Goal: Task Accomplishment & Management: Manage account settings

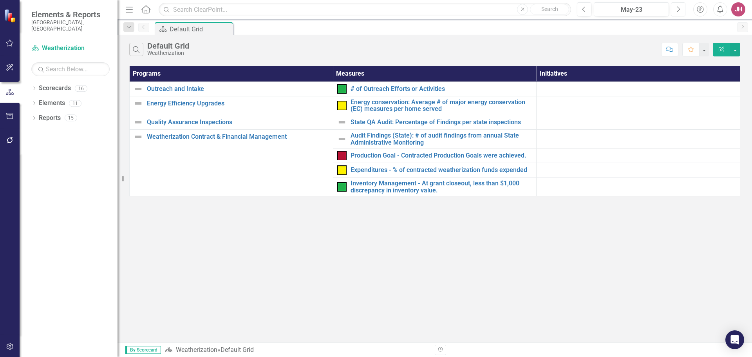
click at [678, 11] on icon "Next" at bounding box center [678, 9] width 4 height 7
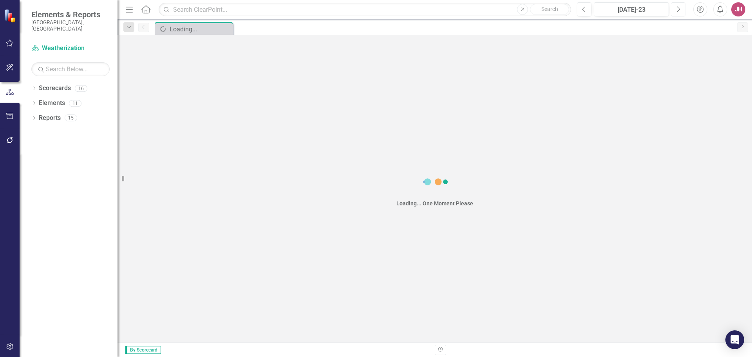
click at [678, 11] on icon "Next" at bounding box center [678, 9] width 4 height 7
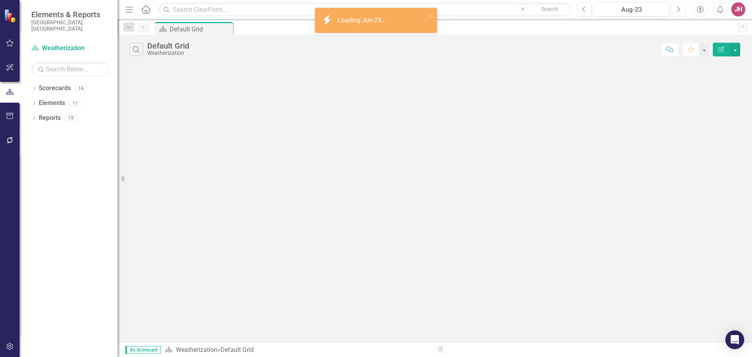
click at [678, 11] on icon "Next" at bounding box center [678, 9] width 4 height 7
click at [679, 11] on icon "Next" at bounding box center [678, 9] width 4 height 7
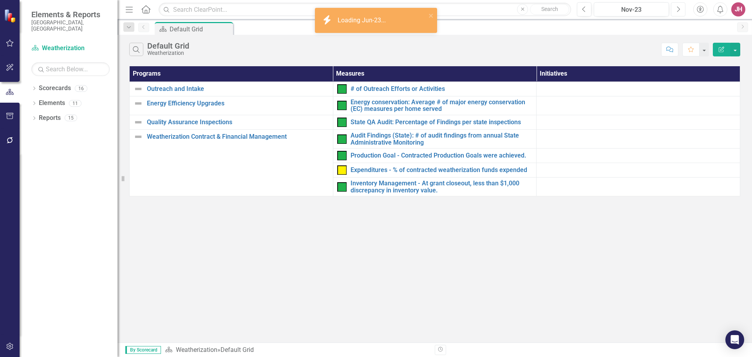
click at [679, 11] on icon "Next" at bounding box center [678, 9] width 4 height 7
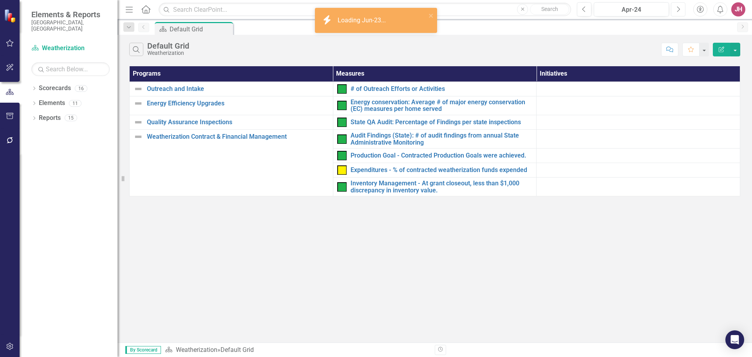
click at [679, 11] on icon "Next" at bounding box center [678, 9] width 4 height 7
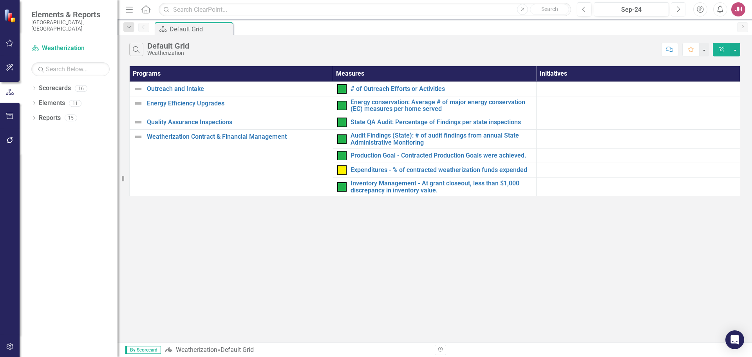
click at [679, 11] on icon "Next" at bounding box center [678, 9] width 4 height 7
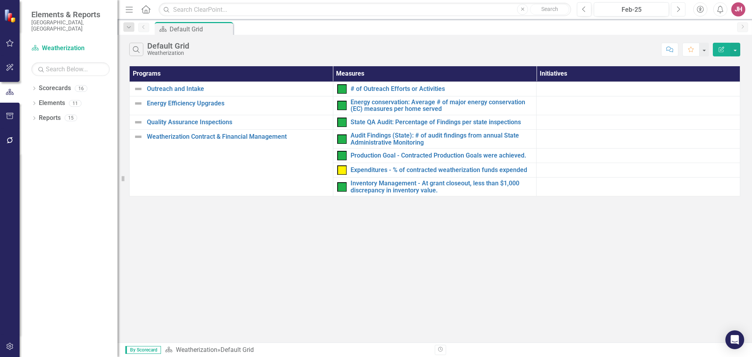
click at [679, 11] on icon "Next" at bounding box center [678, 9] width 4 height 7
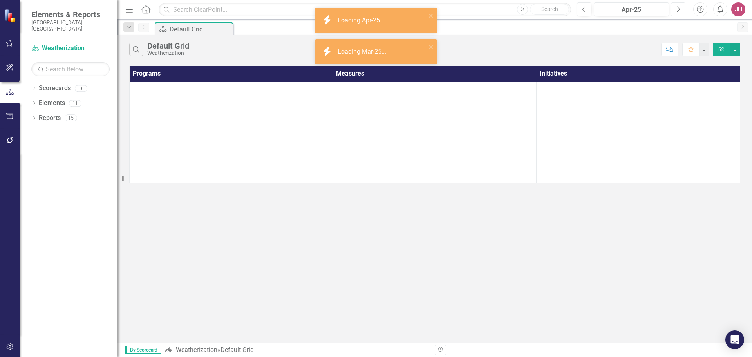
click at [679, 12] on icon "Next" at bounding box center [678, 9] width 4 height 7
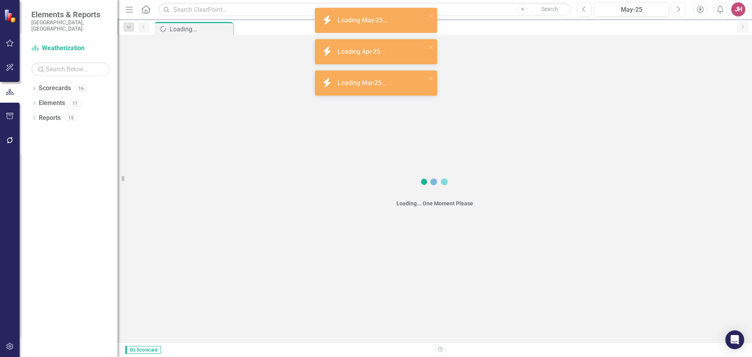
click at [679, 12] on icon "Next" at bounding box center [678, 9] width 4 height 7
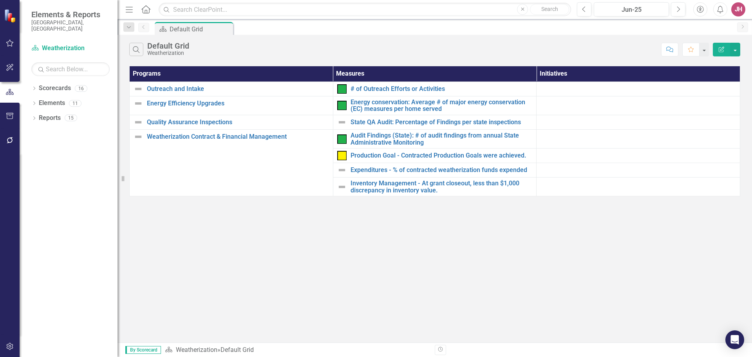
click at [686, 7] on div "Previous Jun-25 Next" at bounding box center [633, 9] width 112 height 14
click at [677, 7] on icon "Next" at bounding box center [678, 9] width 4 height 7
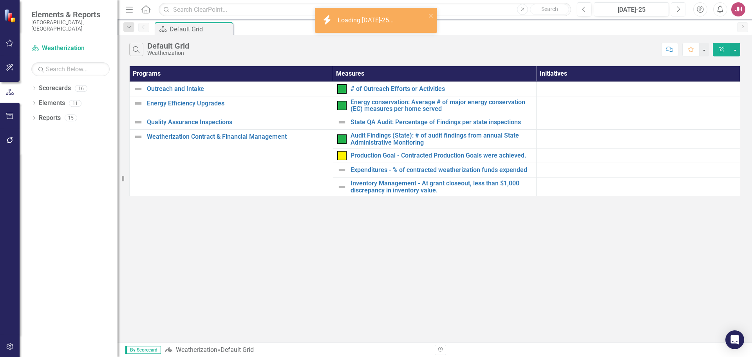
click at [676, 7] on icon "Next" at bounding box center [678, 9] width 4 height 7
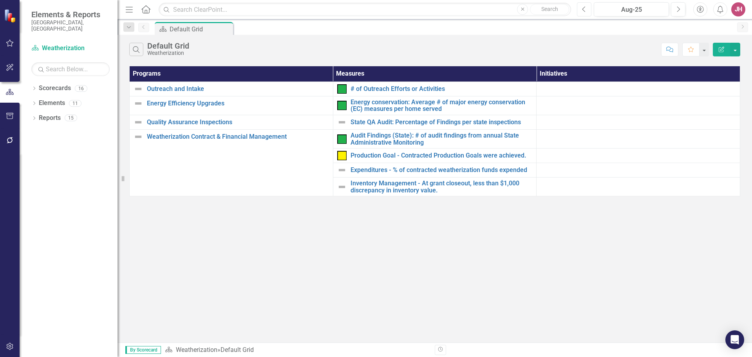
click at [587, 7] on button "Previous" at bounding box center [584, 9] width 14 height 14
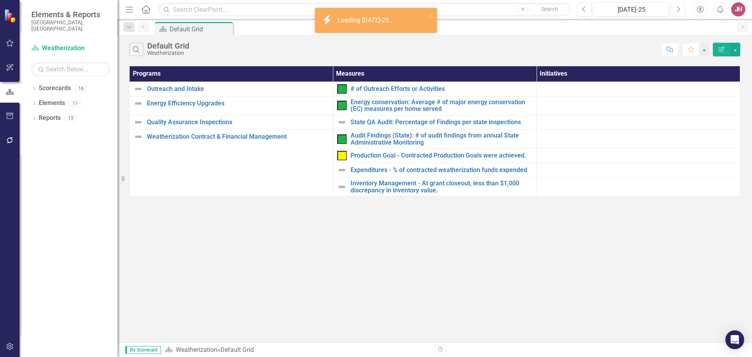
click at [679, 8] on icon "Next" at bounding box center [678, 9] width 4 height 7
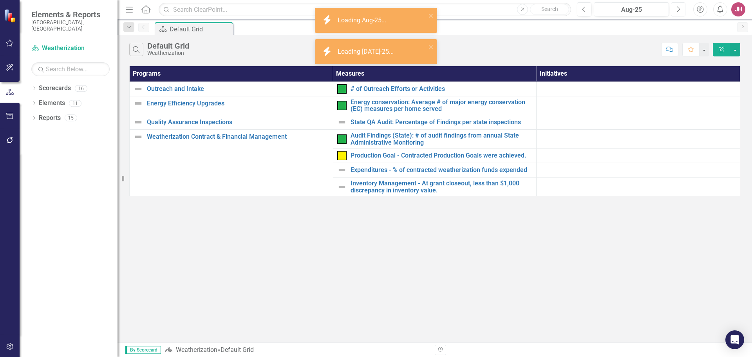
click at [679, 8] on icon "Next" at bounding box center [678, 9] width 4 height 7
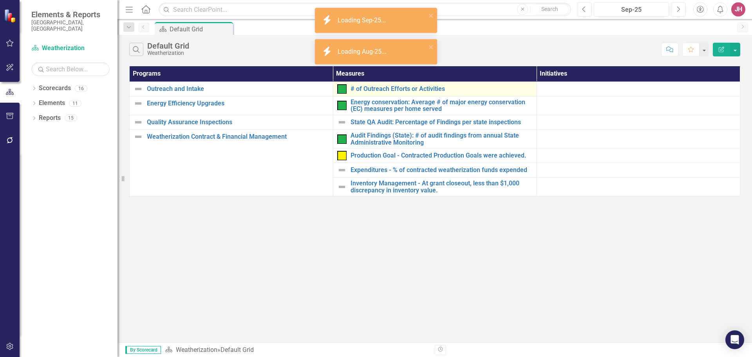
click at [450, 92] on div "# of Outreach Efforts or Activities" at bounding box center [434, 88] width 195 height 9
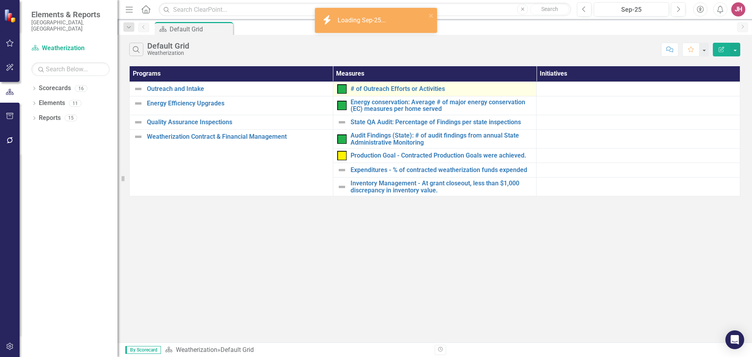
click at [450, 92] on div "# of Outreach Efforts or Activities" at bounding box center [434, 88] width 195 height 9
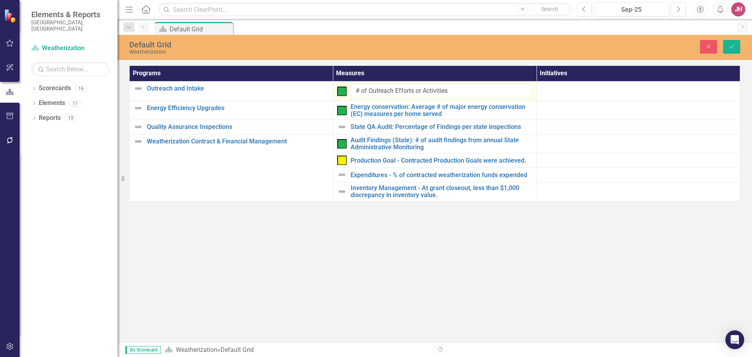
click at [341, 90] on img at bounding box center [341, 91] width 9 height 9
click at [733, 44] on icon "Save" at bounding box center [731, 46] width 7 height 5
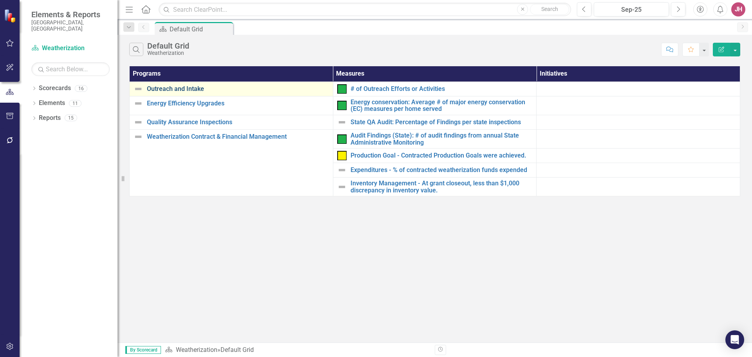
click at [173, 89] on link "Outreach and Intake" at bounding box center [238, 88] width 182 height 7
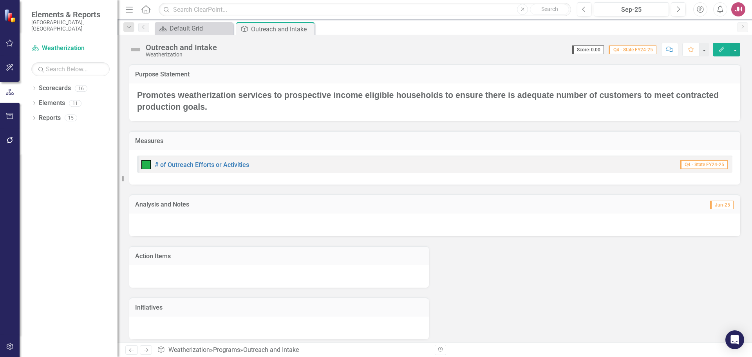
click at [213, 223] on div at bounding box center [434, 224] width 611 height 23
click at [215, 222] on div at bounding box center [434, 224] width 611 height 23
click at [586, 9] on button "Previous" at bounding box center [584, 9] width 14 height 14
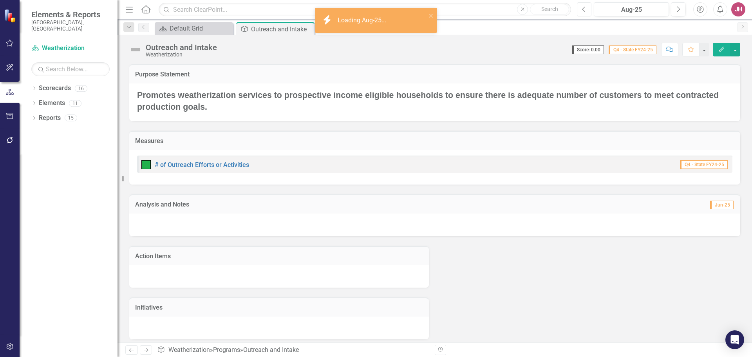
click at [586, 9] on button "Previous" at bounding box center [584, 9] width 14 height 14
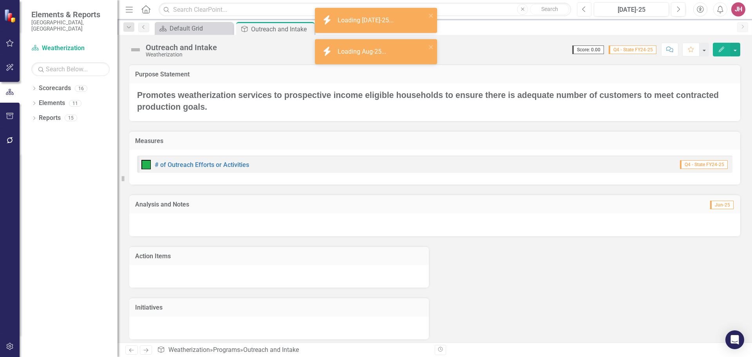
click at [586, 9] on button "Previous" at bounding box center [584, 9] width 14 height 14
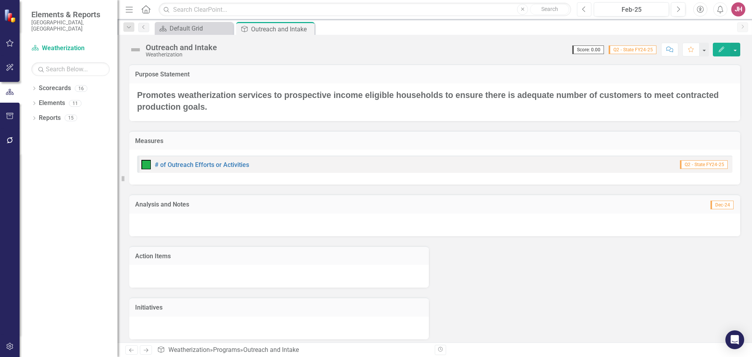
click at [586, 9] on button "Previous" at bounding box center [584, 9] width 14 height 14
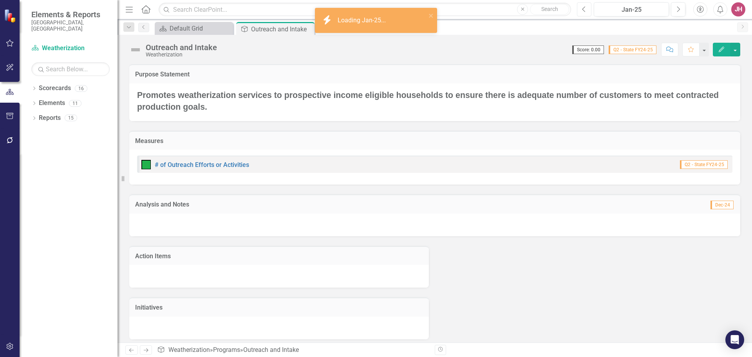
click at [586, 9] on button "Previous" at bounding box center [584, 9] width 14 height 14
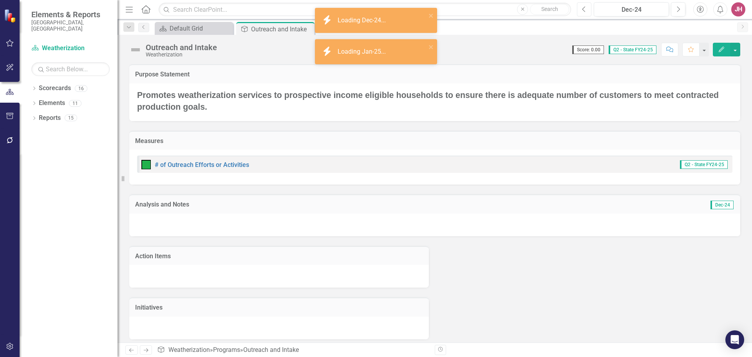
click at [586, 9] on button "Previous" at bounding box center [584, 9] width 14 height 14
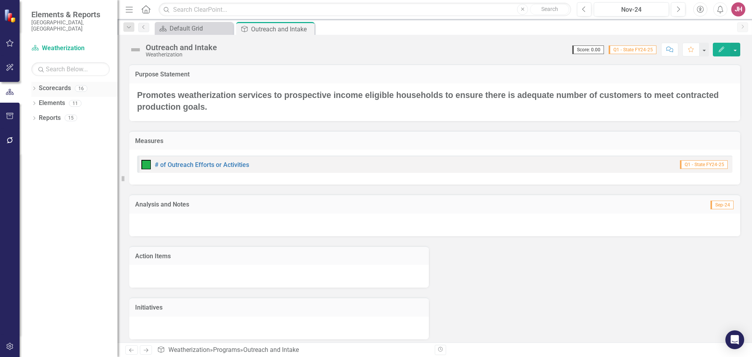
click at [58, 84] on link "Scorecards" at bounding box center [55, 88] width 32 height 9
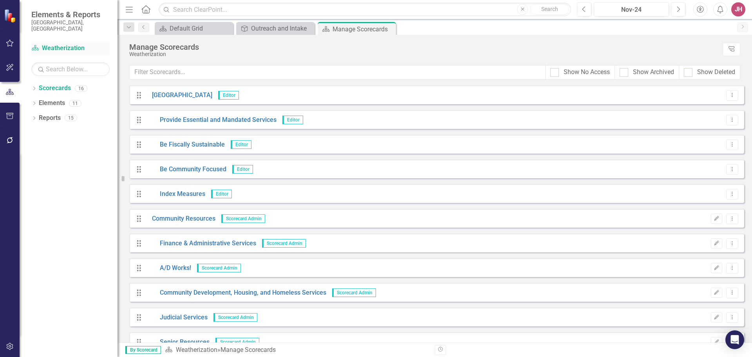
click at [58, 44] on link "Scorecard Weatherization" at bounding box center [70, 48] width 78 height 9
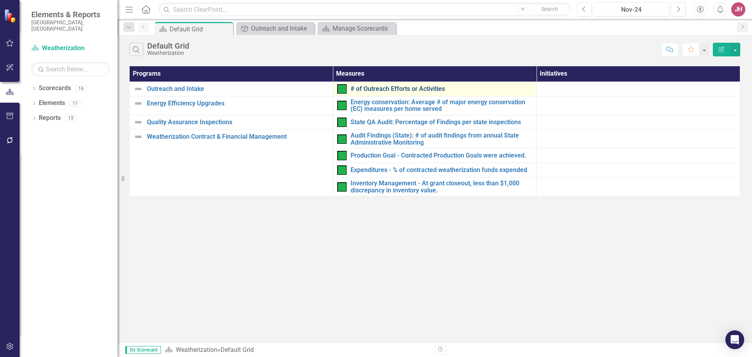
click at [426, 89] on link "# of Outreach Efforts or Activities" at bounding box center [441, 88] width 182 height 7
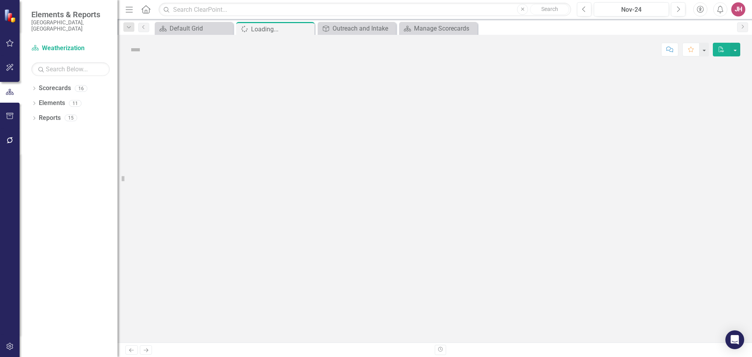
click at [426, 89] on div at bounding box center [434, 203] width 634 height 278
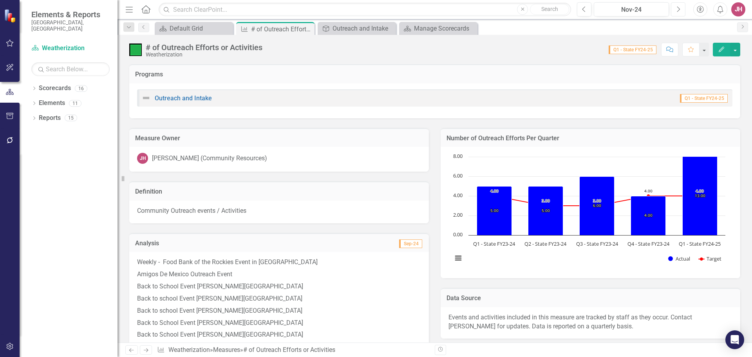
click at [680, 9] on button "Next" at bounding box center [678, 9] width 14 height 14
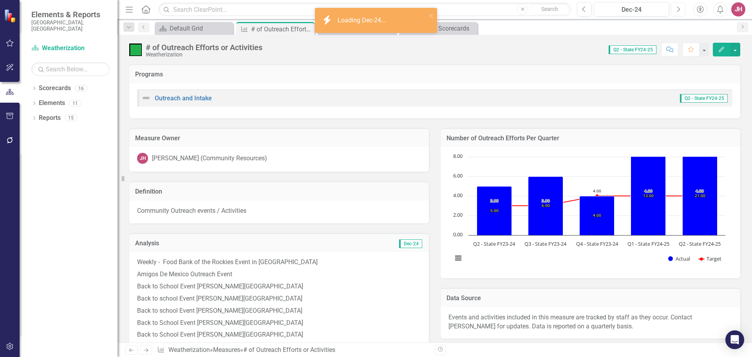
click at [680, 9] on icon "button" at bounding box center [678, 8] width 3 height 5
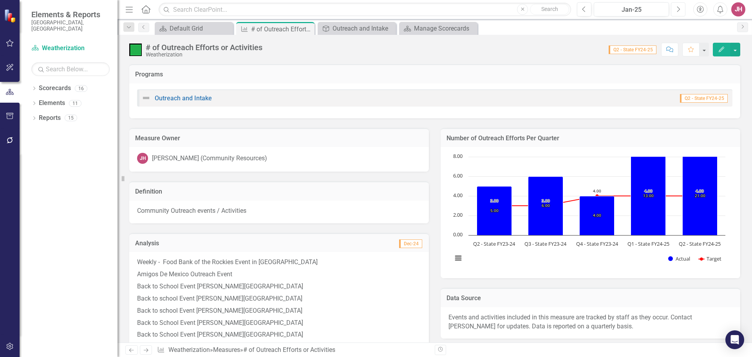
click at [680, 9] on icon "button" at bounding box center [678, 8] width 3 height 5
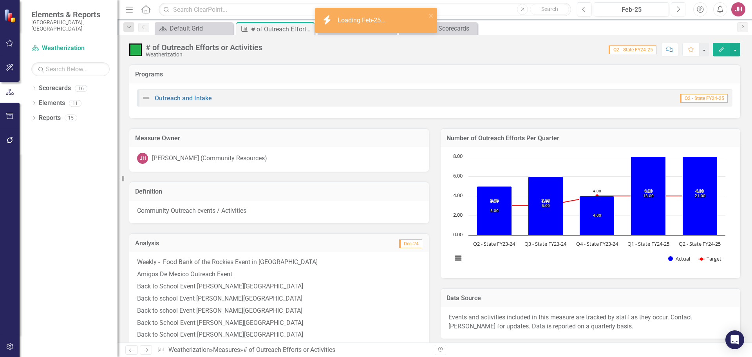
click at [680, 9] on icon "button" at bounding box center [678, 8] width 3 height 5
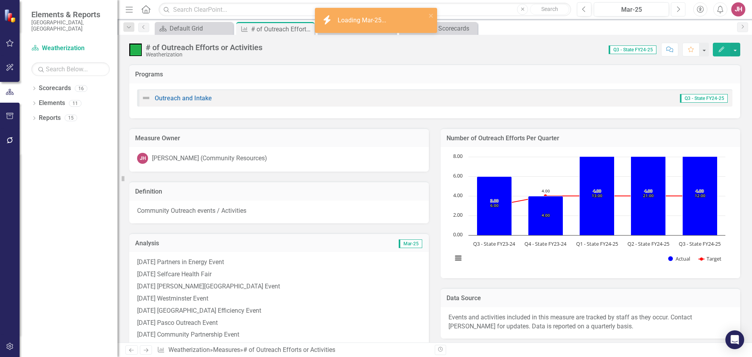
click at [680, 9] on icon "button" at bounding box center [678, 8] width 3 height 5
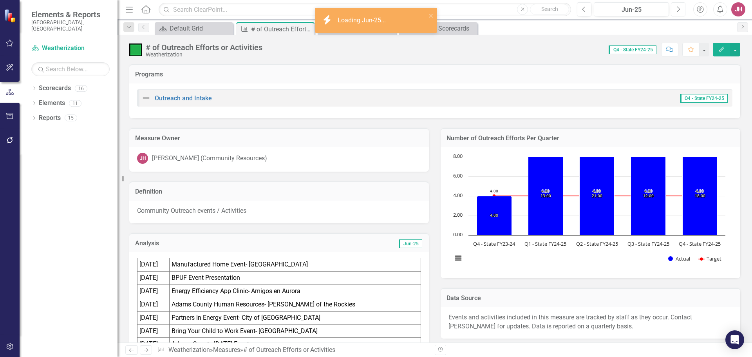
click at [680, 9] on icon "button" at bounding box center [678, 8] width 3 height 5
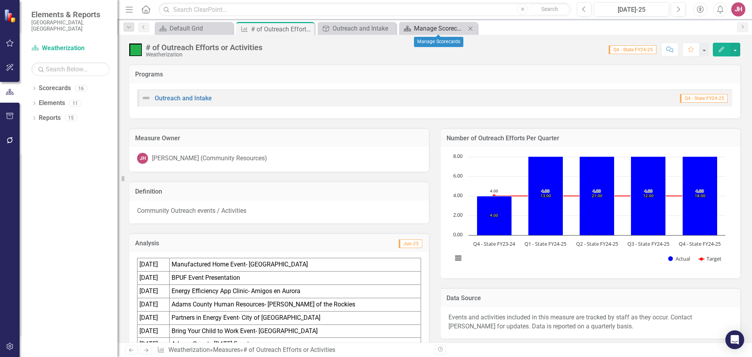
click at [437, 28] on div "Manage Scorecards" at bounding box center [440, 28] width 52 height 10
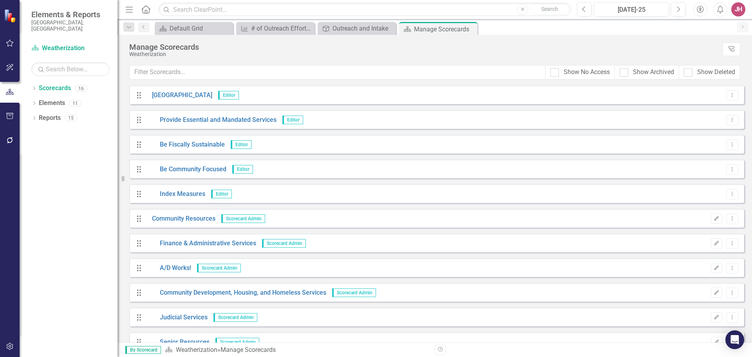
click at [0, 0] on div "Close" at bounding box center [0, 0] width 0 height 0
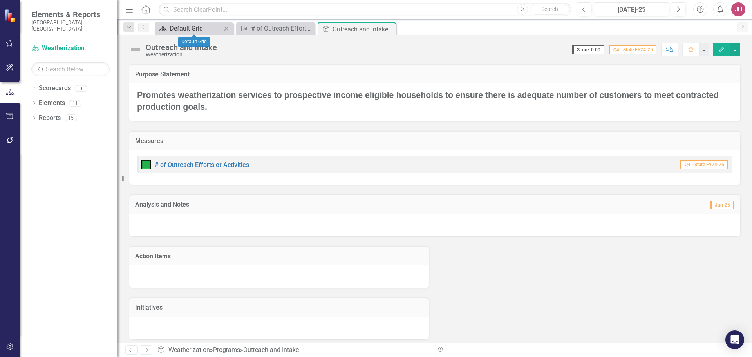
click at [188, 28] on div "Default Grid" at bounding box center [196, 28] width 52 height 10
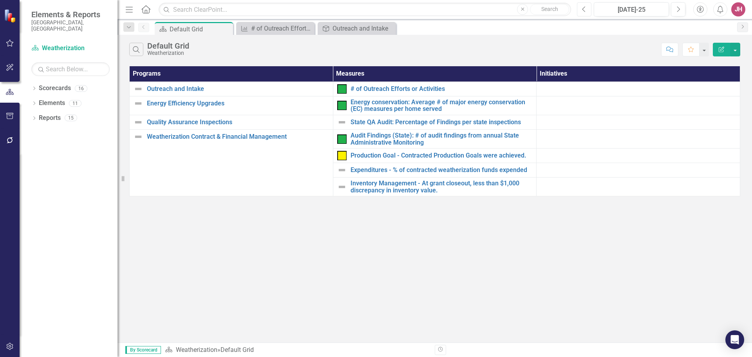
click at [584, 11] on icon "Previous" at bounding box center [584, 9] width 4 height 7
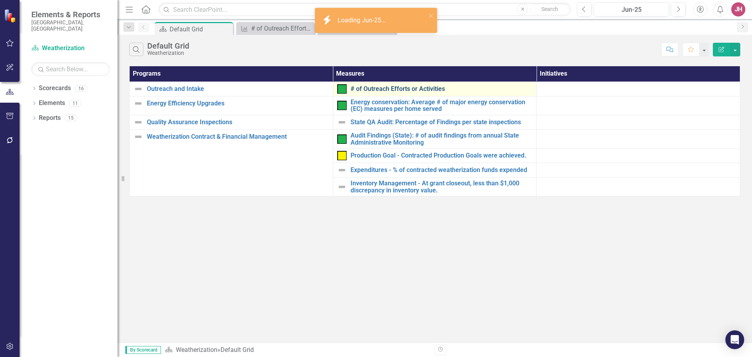
click at [403, 91] on link "# of Outreach Efforts or Activities" at bounding box center [441, 88] width 182 height 7
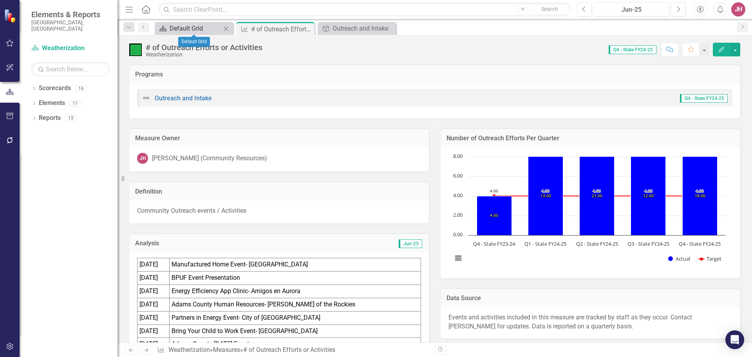
click at [198, 31] on div "Default Grid" at bounding box center [196, 28] width 52 height 10
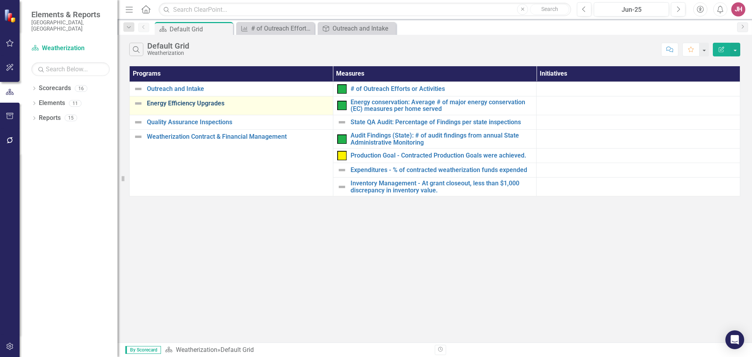
click at [181, 105] on link "Energy Efficiency Upgrades" at bounding box center [238, 103] width 182 height 7
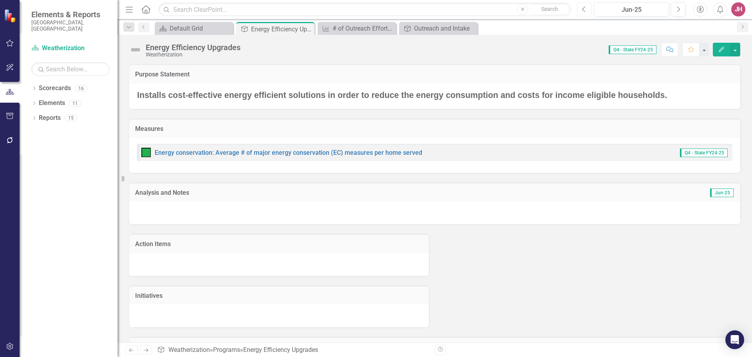
click at [587, 7] on button "Previous" at bounding box center [584, 9] width 14 height 14
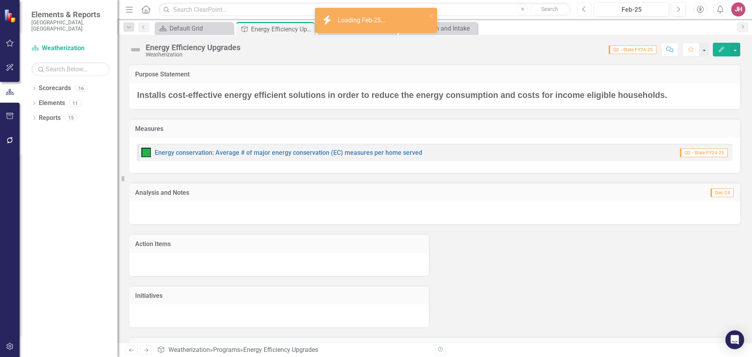
click at [587, 7] on button "Previous" at bounding box center [584, 9] width 14 height 14
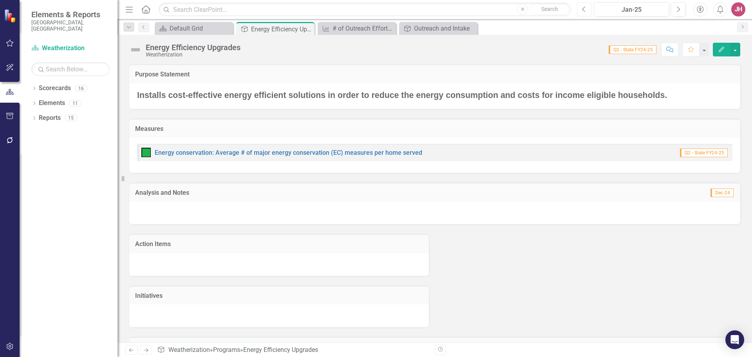
click at [587, 7] on button "Previous" at bounding box center [584, 9] width 14 height 14
click at [678, 7] on icon "Next" at bounding box center [678, 9] width 4 height 7
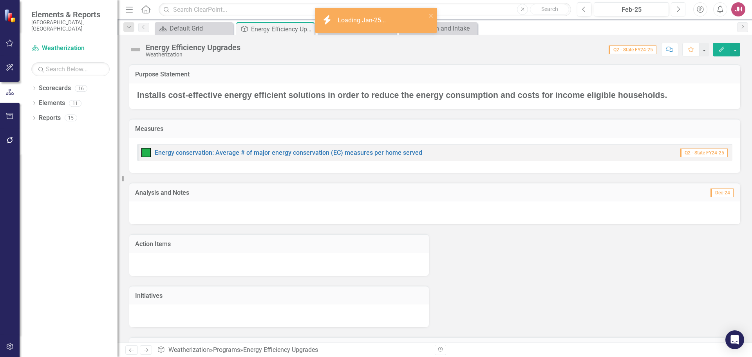
click at [678, 7] on icon "Next" at bounding box center [678, 9] width 4 height 7
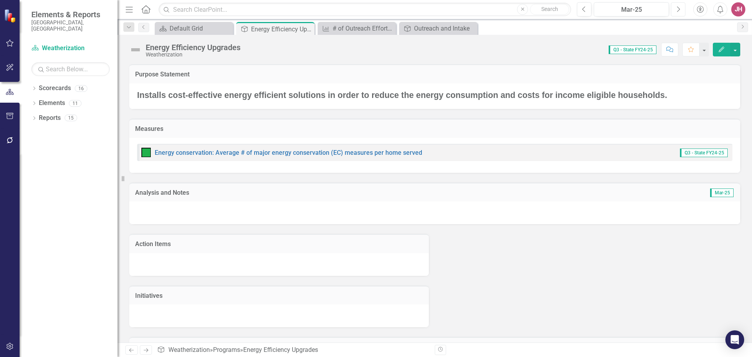
click at [679, 8] on icon "Next" at bounding box center [678, 9] width 4 height 7
click at [585, 11] on icon "Previous" at bounding box center [584, 9] width 4 height 7
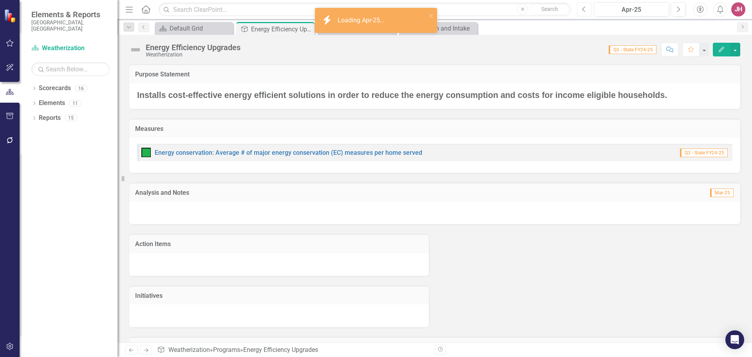
click at [585, 11] on icon "Previous" at bounding box center [584, 9] width 4 height 7
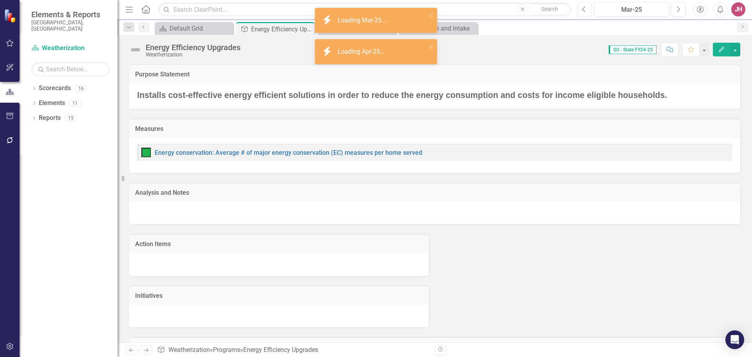
click at [585, 11] on icon "Previous" at bounding box center [584, 9] width 4 height 7
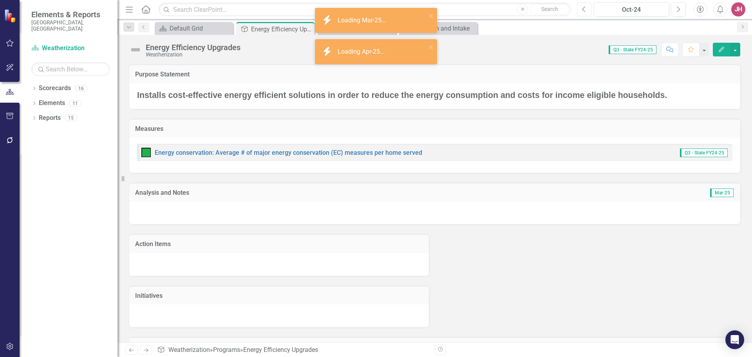
click at [585, 11] on icon "Previous" at bounding box center [584, 9] width 4 height 7
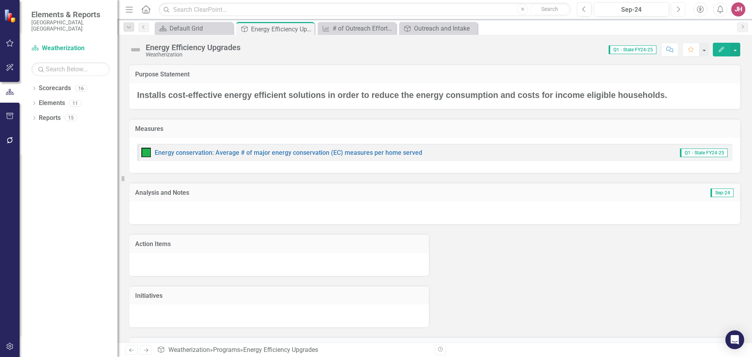
click at [677, 10] on icon "Next" at bounding box center [678, 9] width 4 height 7
click at [677, 11] on icon "Next" at bounding box center [678, 9] width 4 height 7
click at [678, 11] on icon "Next" at bounding box center [678, 9] width 4 height 7
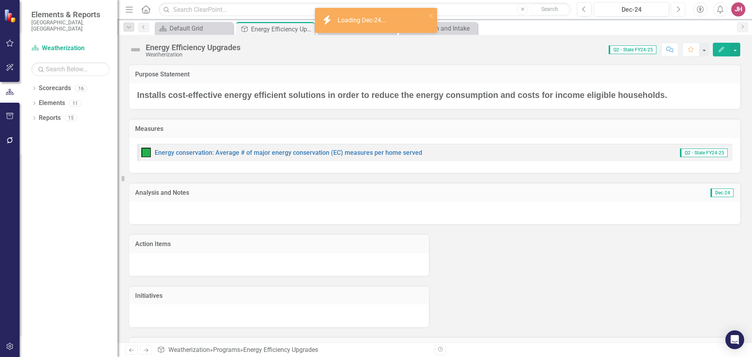
click at [678, 11] on icon "Next" at bounding box center [678, 9] width 4 height 7
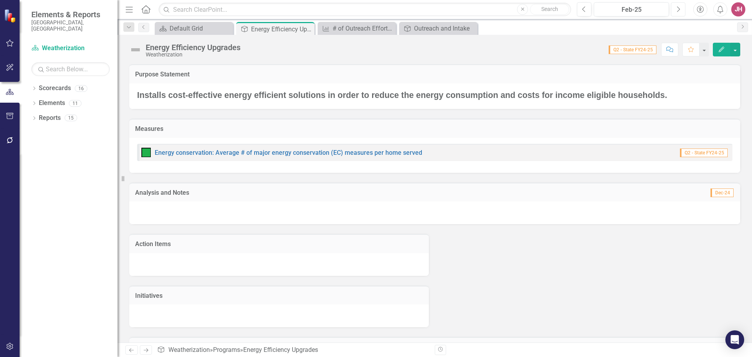
click at [678, 11] on icon "Next" at bounding box center [678, 9] width 4 height 7
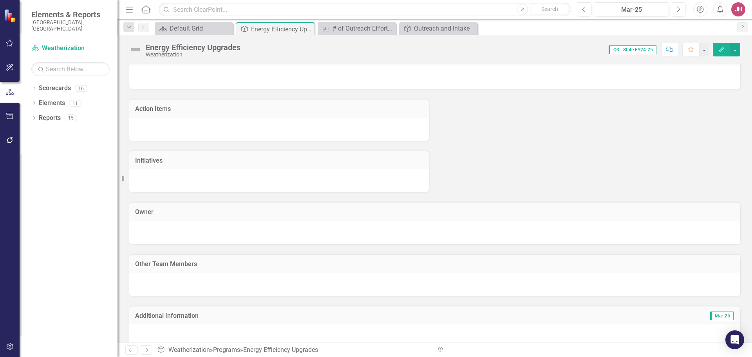
scroll to position [78, 0]
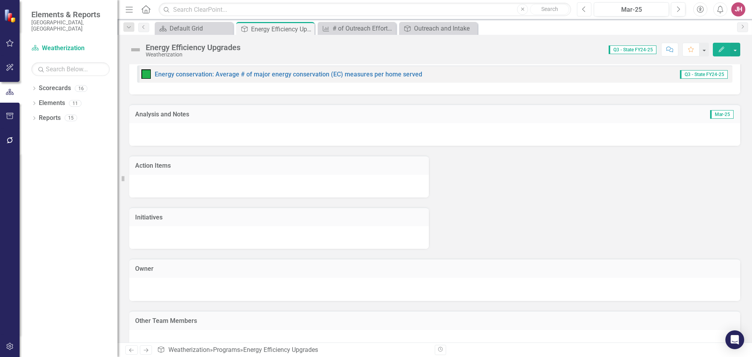
click at [588, 9] on button "Previous" at bounding box center [584, 9] width 14 height 14
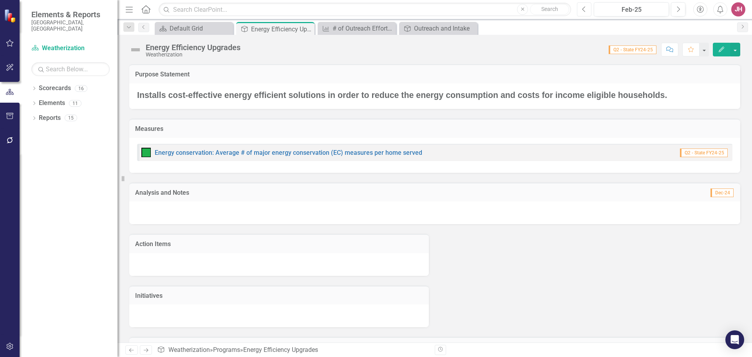
click at [588, 9] on button "Previous" at bounding box center [584, 9] width 14 height 14
click at [189, 27] on div "Default Grid" at bounding box center [196, 28] width 52 height 10
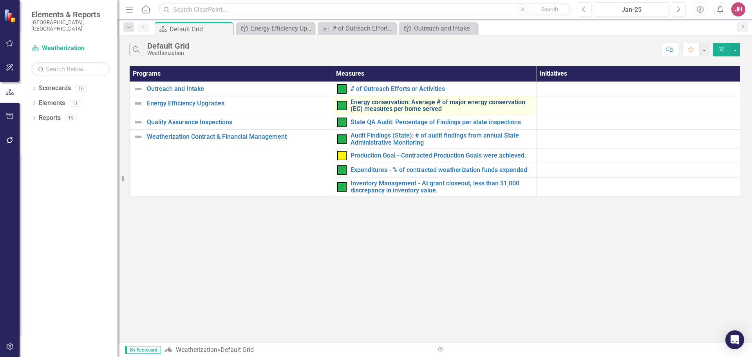
click at [404, 105] on link "Energy conservation: Average # of major energy conservation (EC) measures per h…" at bounding box center [441, 106] width 182 height 14
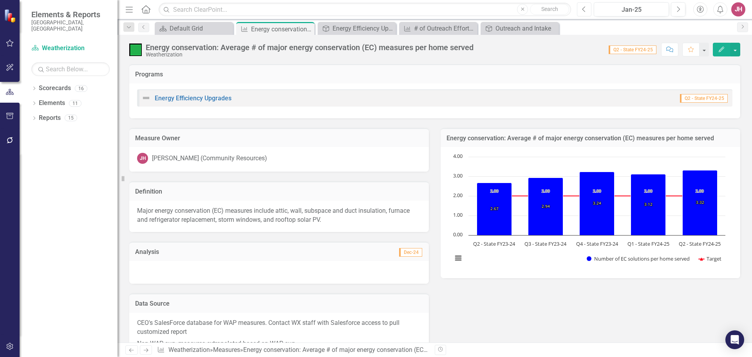
click at [585, 11] on icon "Previous" at bounding box center [584, 9] width 4 height 7
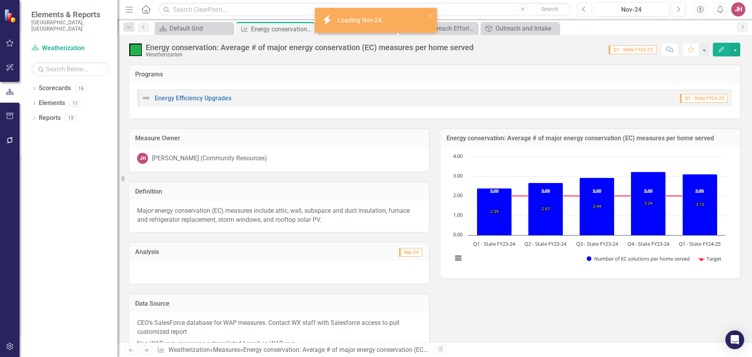
click at [585, 11] on icon "Previous" at bounding box center [584, 9] width 4 height 7
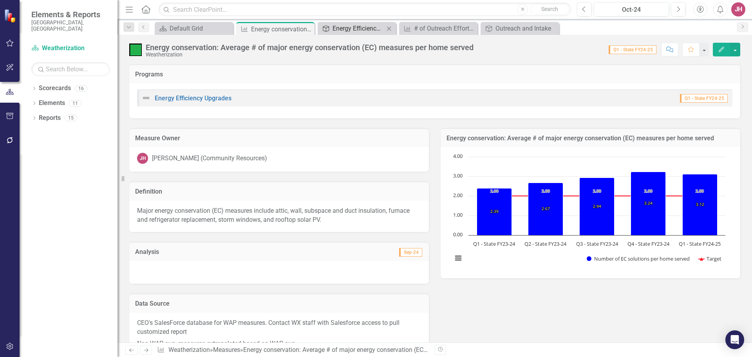
click at [375, 28] on div "Energy Efficiency Upgrades" at bounding box center [358, 28] width 52 height 10
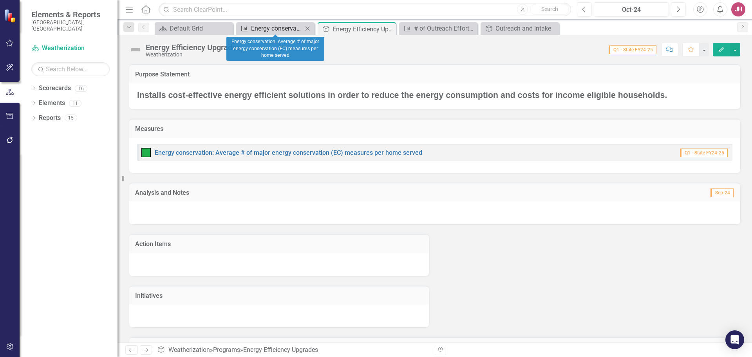
click at [279, 28] on div "Energy conservation: Average # of major energy conservation (EC) measures per h…" at bounding box center [277, 28] width 52 height 10
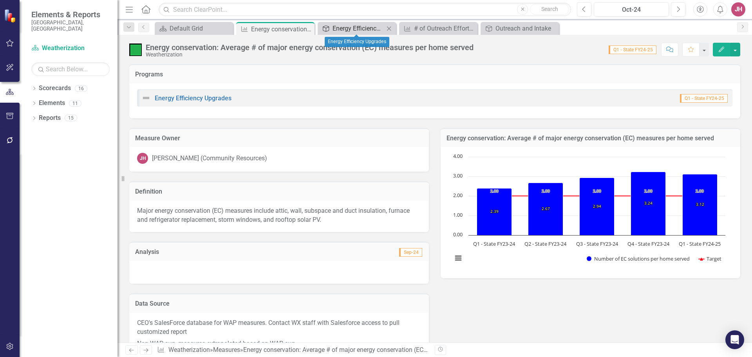
click at [365, 30] on div "Energy Efficiency Upgrades" at bounding box center [358, 28] width 52 height 10
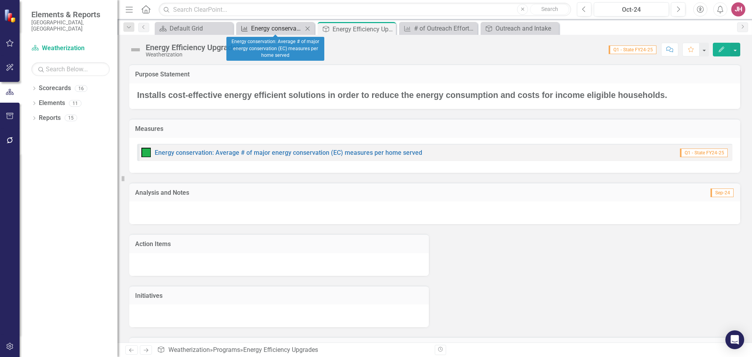
click at [282, 27] on div "Energy conservation: Average # of major energy conservation (EC) measures per h…" at bounding box center [277, 28] width 52 height 10
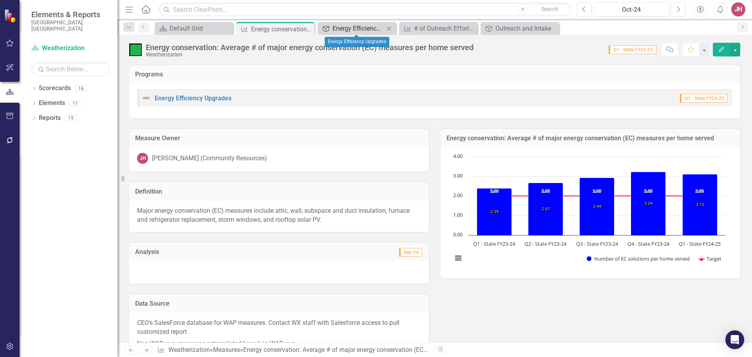
click at [361, 26] on div "Energy Efficiency Upgrades" at bounding box center [358, 28] width 52 height 10
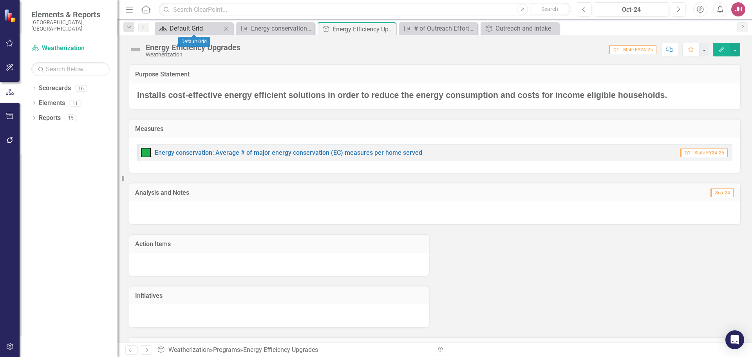
click at [190, 27] on div "Default Grid" at bounding box center [196, 28] width 52 height 10
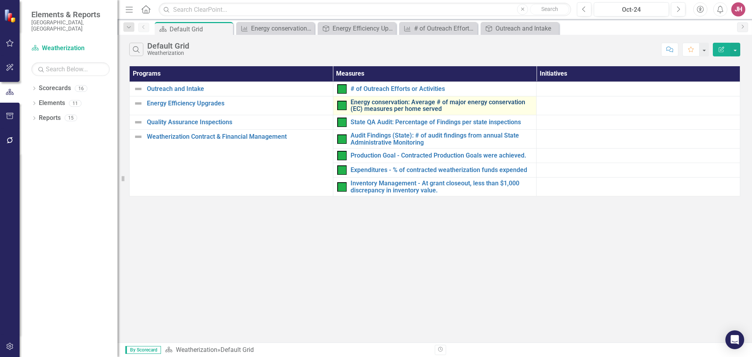
click at [410, 103] on link "Energy conservation: Average # of major energy conservation (EC) measures per h…" at bounding box center [441, 106] width 182 height 14
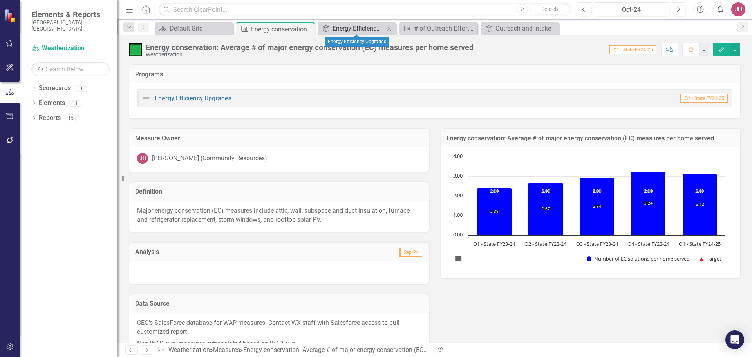
click at [361, 28] on div "Energy Efficiency Upgrades" at bounding box center [358, 28] width 52 height 10
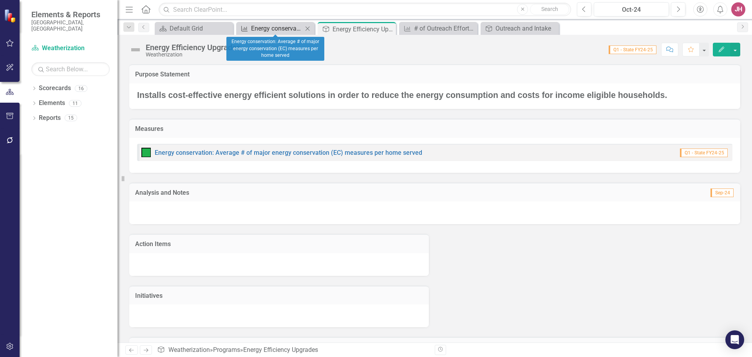
click at [280, 29] on div "Energy conservation: Average # of major energy conservation (EC) measures per h…" at bounding box center [277, 28] width 52 height 10
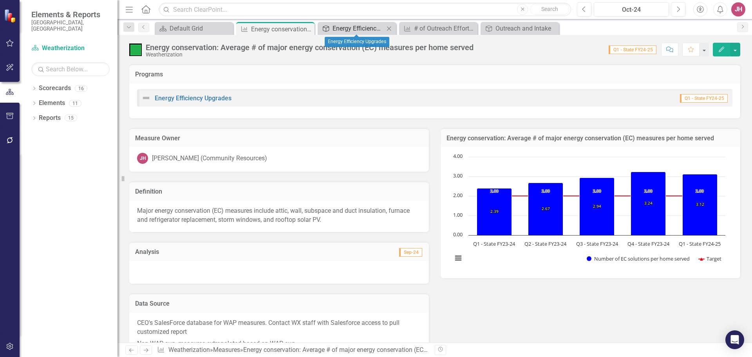
click at [365, 25] on div "Energy Efficiency Upgrades" at bounding box center [358, 28] width 52 height 10
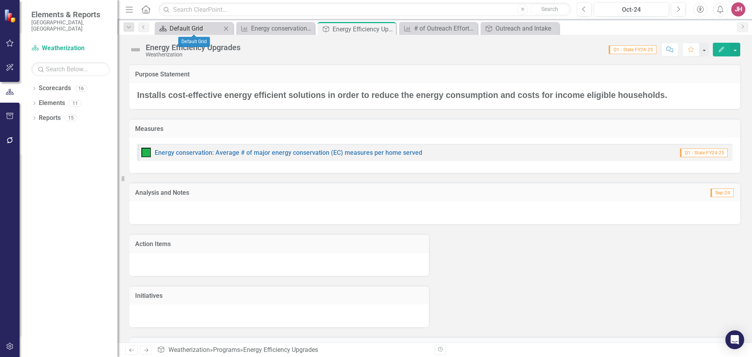
click at [186, 28] on div "Default Grid" at bounding box center [196, 28] width 52 height 10
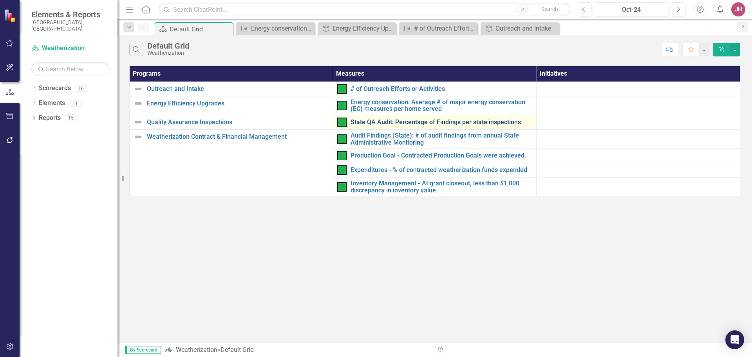
click at [406, 121] on link "State QA Audit: Percentage of Findings per state inspections" at bounding box center [441, 122] width 182 height 7
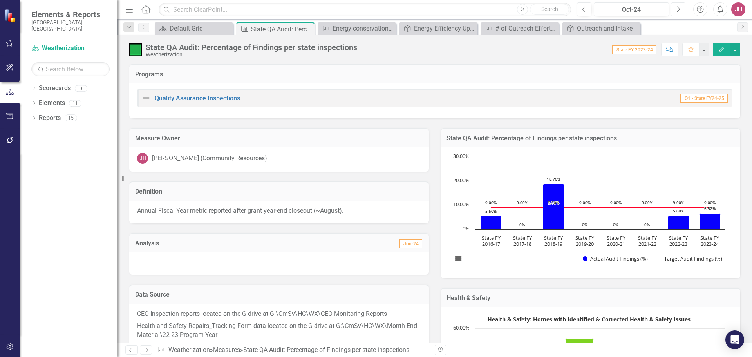
click at [680, 11] on button "Next" at bounding box center [678, 9] width 14 height 14
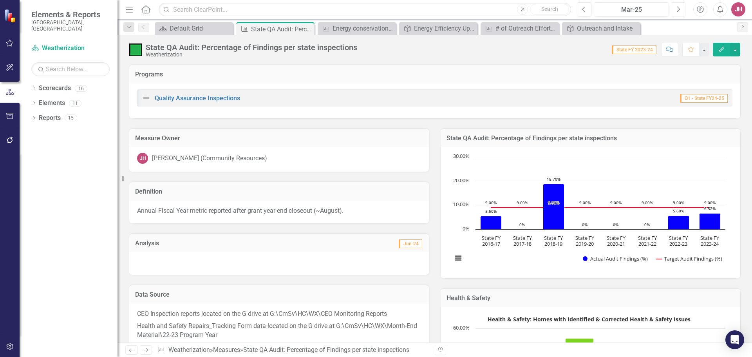
click at [680, 11] on button "Next" at bounding box center [678, 9] width 14 height 14
click at [681, 11] on button "Next" at bounding box center [678, 9] width 14 height 14
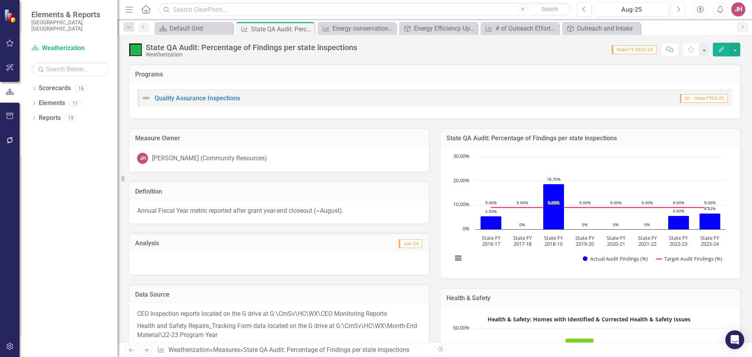
click at [681, 11] on button "Next" at bounding box center [678, 9] width 14 height 14
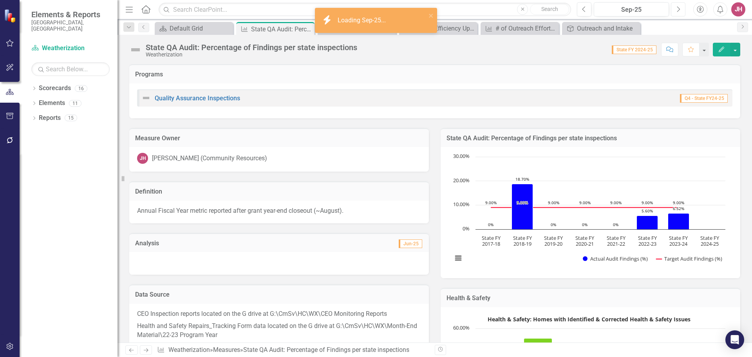
click at [681, 11] on button "Next" at bounding box center [678, 9] width 14 height 14
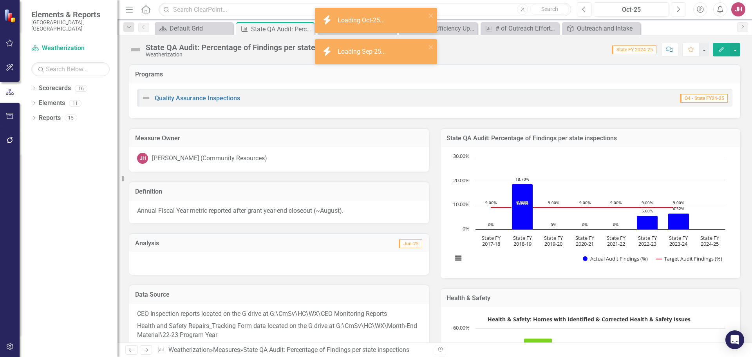
click at [681, 11] on button "Next" at bounding box center [678, 9] width 14 height 14
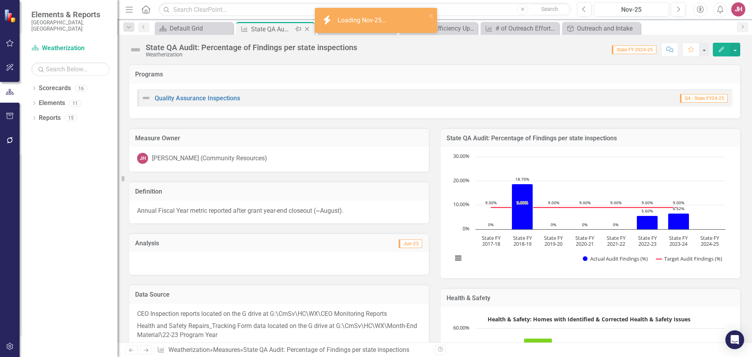
click at [274, 28] on div "State QA Audit: Percentage of Findings per state inspections" at bounding box center [272, 29] width 42 height 10
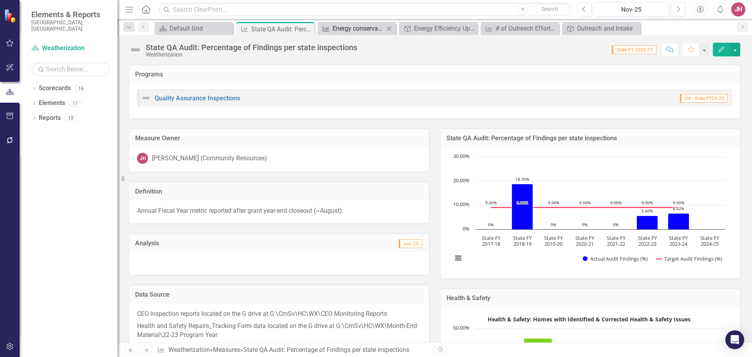
click at [371, 28] on div "Energy conservation: Average # of major energy conservation (EC) measures per h…" at bounding box center [358, 28] width 52 height 10
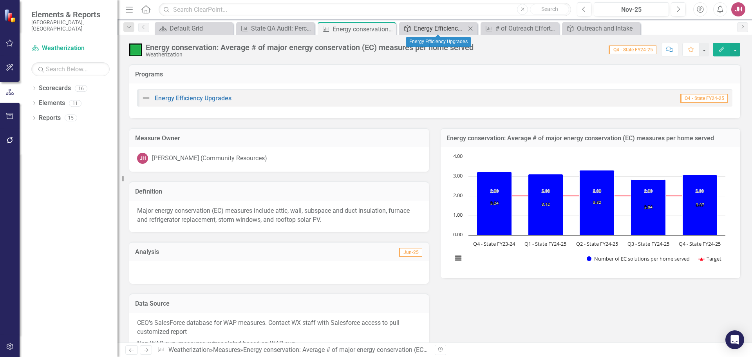
click at [450, 27] on div "Energy Efficiency Upgrades" at bounding box center [440, 28] width 52 height 10
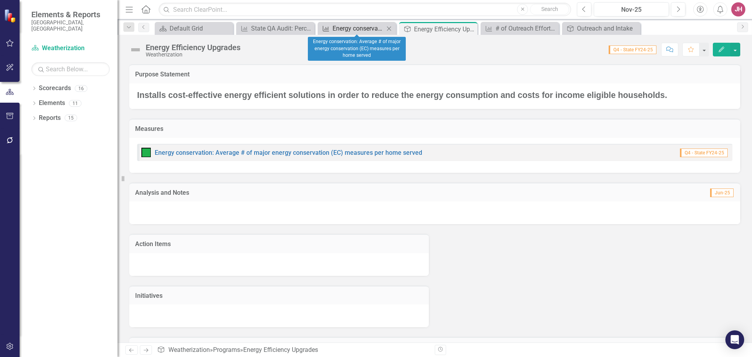
click at [349, 30] on div "Energy conservation: Average # of major energy conservation (EC) measures per h…" at bounding box center [358, 28] width 52 height 10
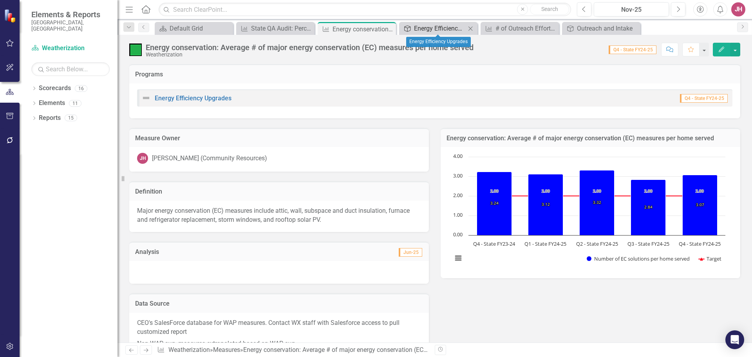
click at [434, 26] on div "Energy Efficiency Upgrades" at bounding box center [440, 28] width 52 height 10
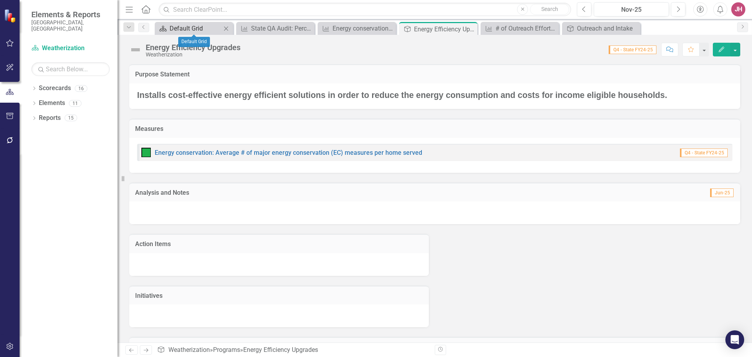
click at [188, 27] on div "Default Grid" at bounding box center [196, 28] width 52 height 10
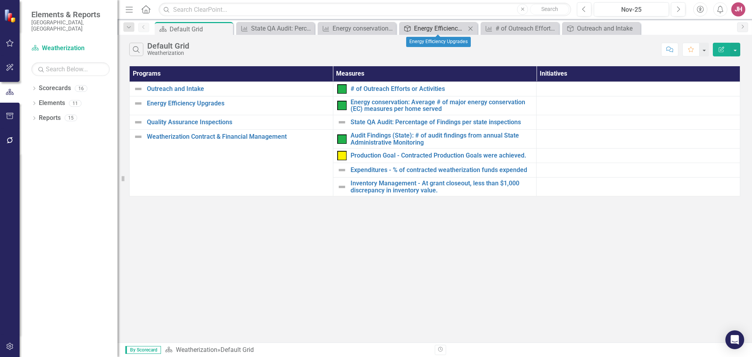
click at [443, 31] on div "Energy Efficiency Upgrades" at bounding box center [440, 28] width 52 height 10
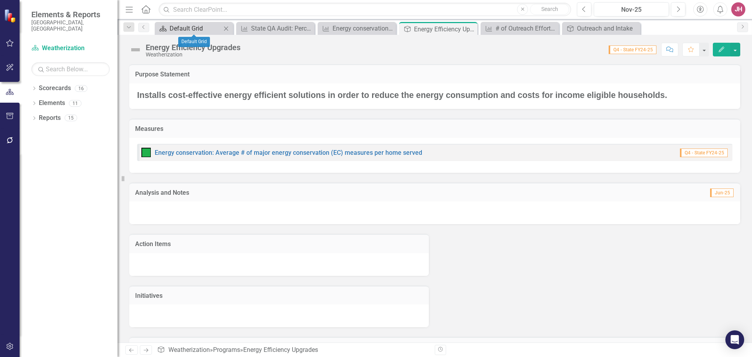
click at [196, 29] on div "Default Grid" at bounding box center [196, 28] width 52 height 10
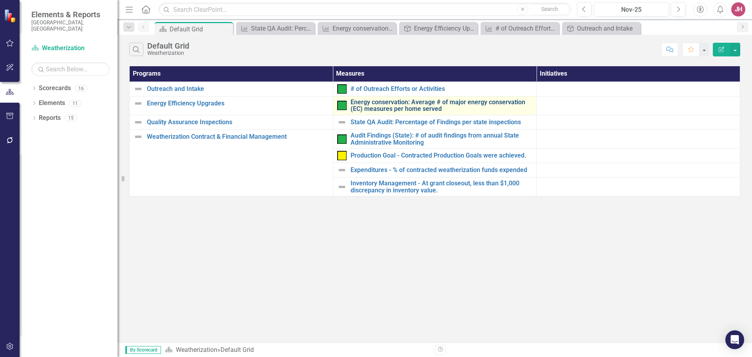
click at [411, 108] on link "Energy conservation: Average # of major energy conservation (EC) measures per h…" at bounding box center [441, 106] width 182 height 14
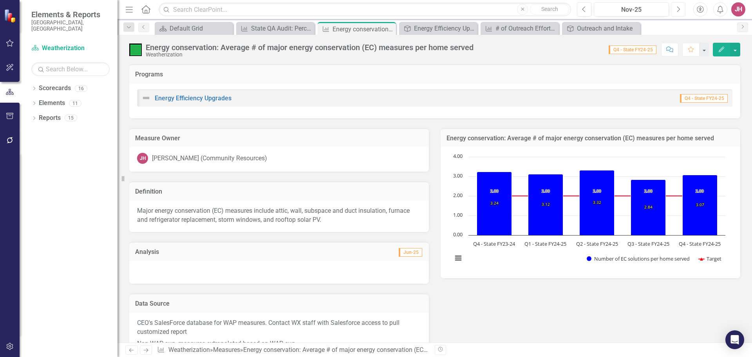
click at [680, 9] on icon "Next" at bounding box center [678, 9] width 4 height 7
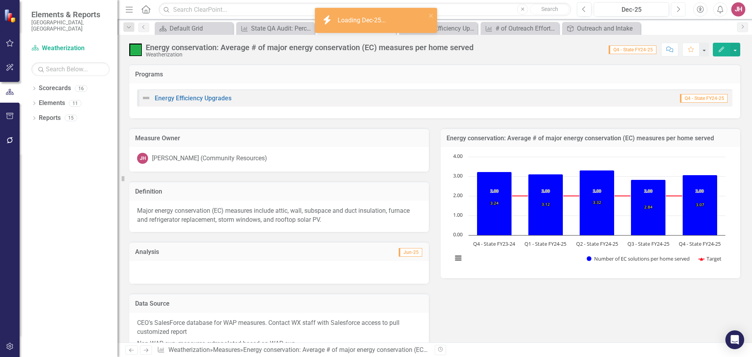
click at [680, 9] on icon "Next" at bounding box center [678, 9] width 4 height 7
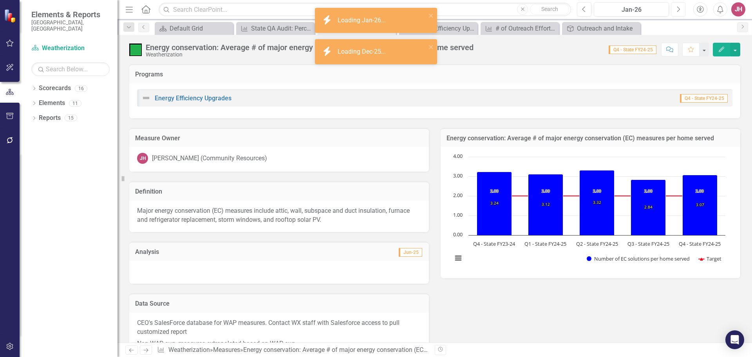
click at [680, 9] on icon "Next" at bounding box center [678, 9] width 4 height 7
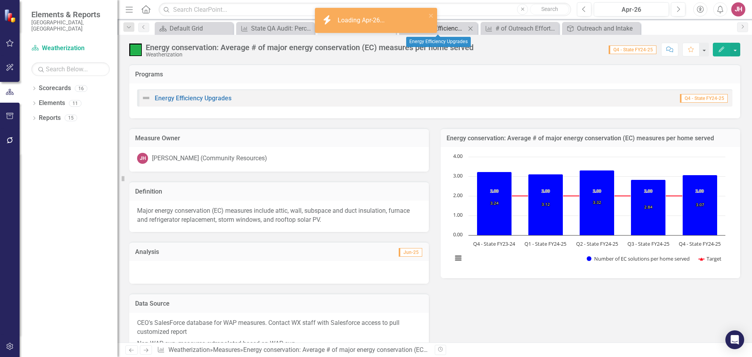
click at [455, 27] on div "Energy Efficiency Upgrades" at bounding box center [440, 28] width 52 height 10
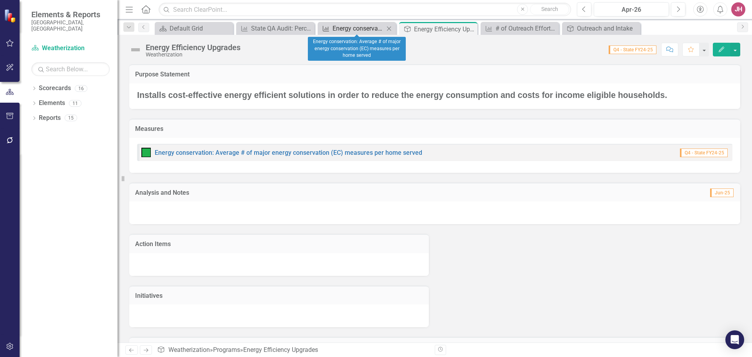
click at [364, 31] on div "Energy conservation: Average # of major energy conservation (EC) measures per h…" at bounding box center [358, 28] width 52 height 10
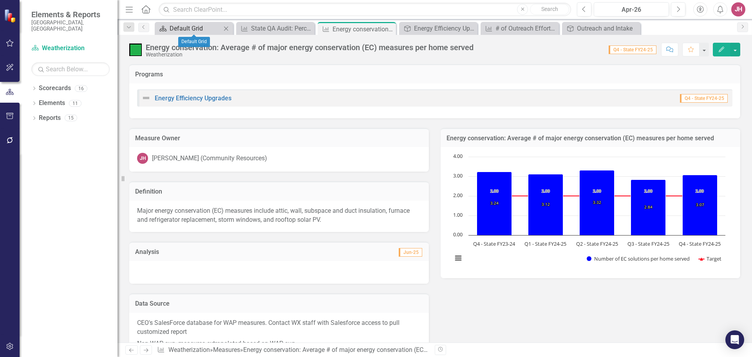
click at [190, 27] on div "Default Grid" at bounding box center [196, 28] width 52 height 10
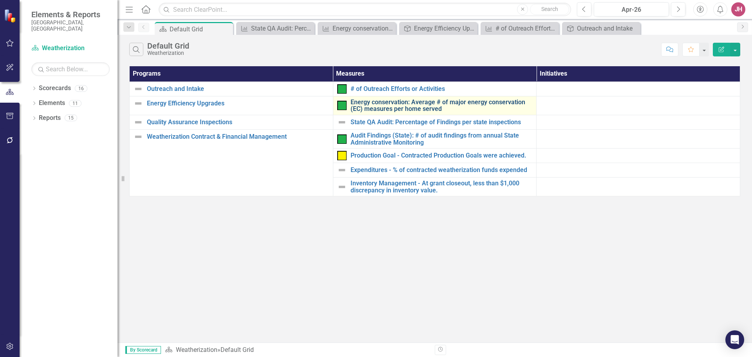
click at [413, 109] on link "Energy conservation: Average # of major energy conservation (EC) measures per h…" at bounding box center [441, 106] width 182 height 14
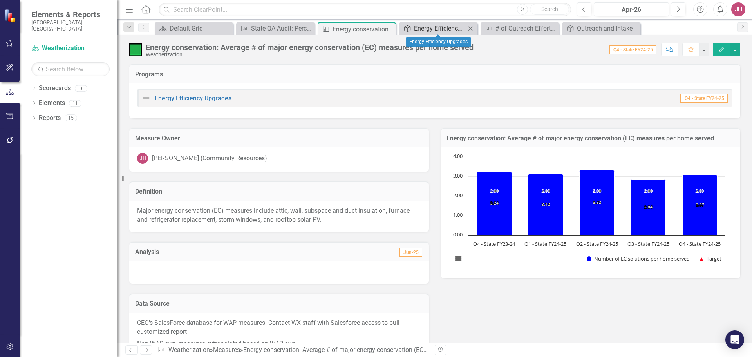
click at [438, 29] on div "Energy Efficiency Upgrades" at bounding box center [440, 28] width 52 height 10
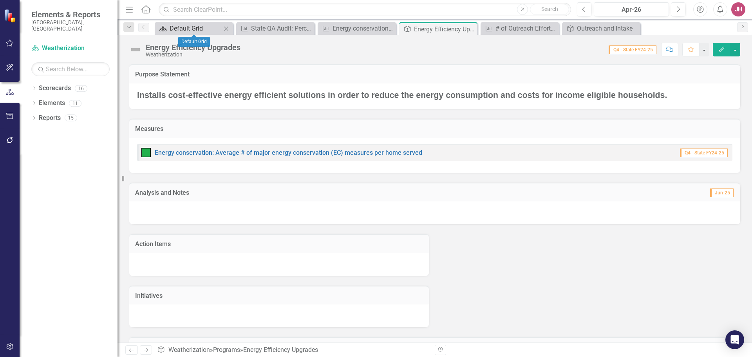
click at [200, 28] on div "Default Grid" at bounding box center [196, 28] width 52 height 10
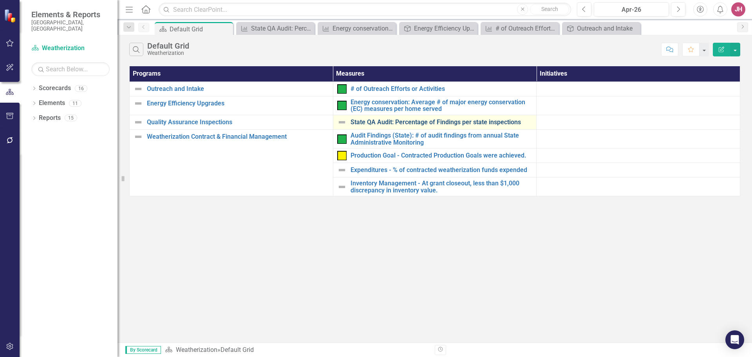
click at [440, 123] on link "State QA Audit: Percentage of Findings per state inspections" at bounding box center [441, 122] width 182 height 7
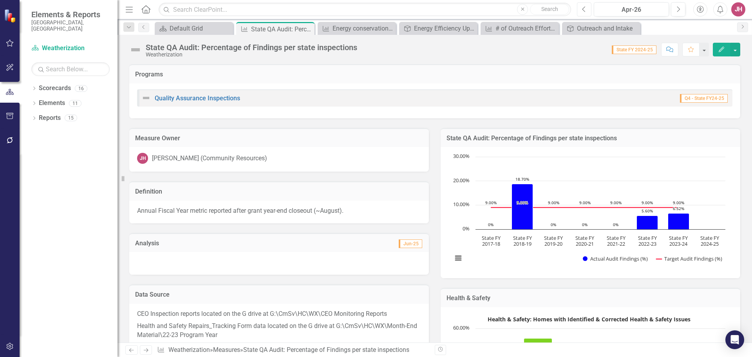
click at [581, 10] on button "Previous" at bounding box center [584, 9] width 14 height 14
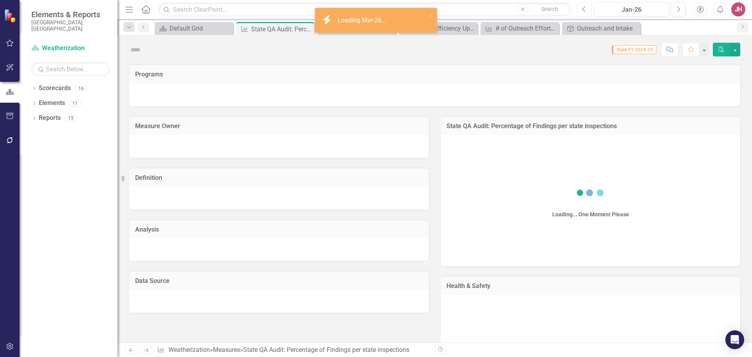
click at [581, 10] on button "Previous" at bounding box center [584, 9] width 14 height 14
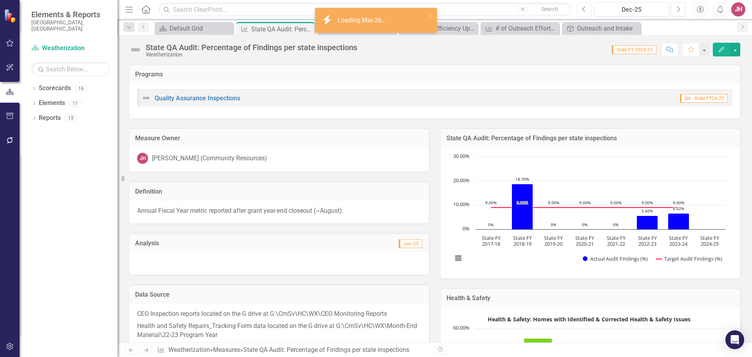
click at [581, 10] on button "Previous" at bounding box center [584, 9] width 14 height 14
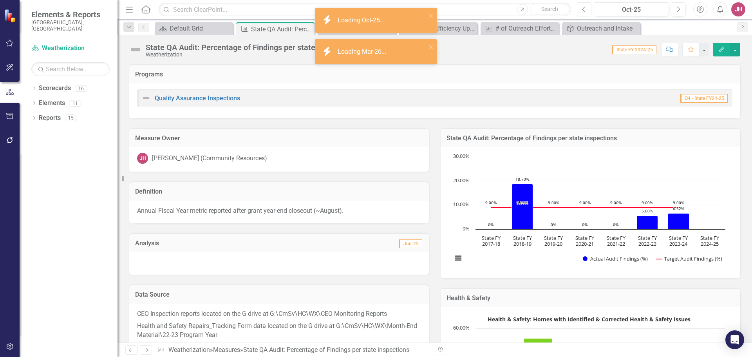
click at [581, 10] on button "Previous" at bounding box center [584, 9] width 14 height 14
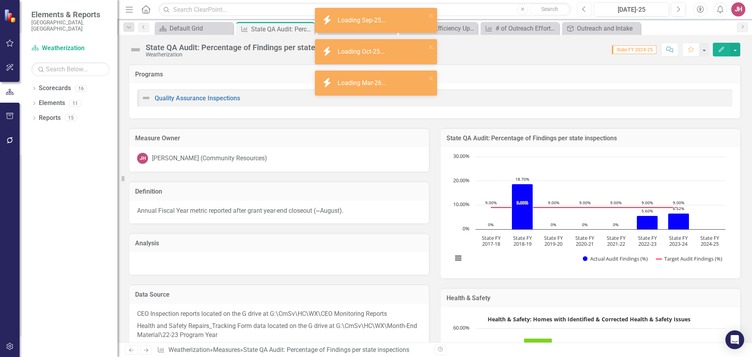
click at [581, 10] on button "Previous" at bounding box center [584, 9] width 14 height 14
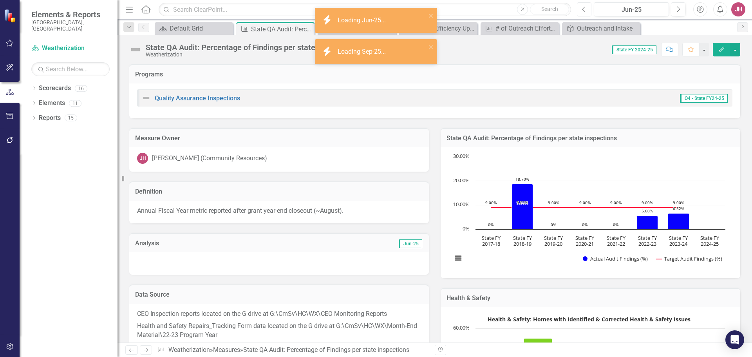
click at [581, 10] on button "Previous" at bounding box center [584, 9] width 14 height 14
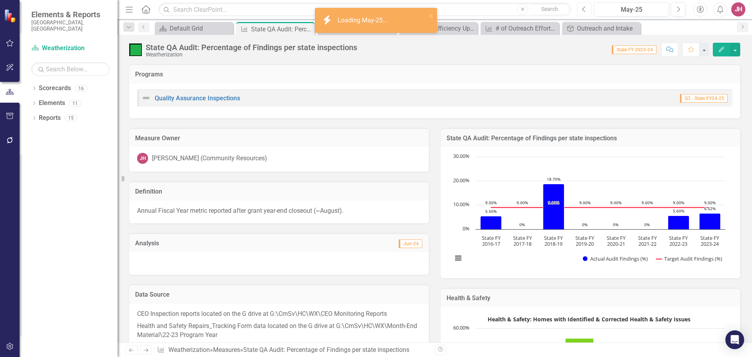
click at [581, 10] on button "Previous" at bounding box center [584, 9] width 14 height 14
click at [448, 28] on div "Energy Efficiency Upgrades" at bounding box center [440, 28] width 52 height 10
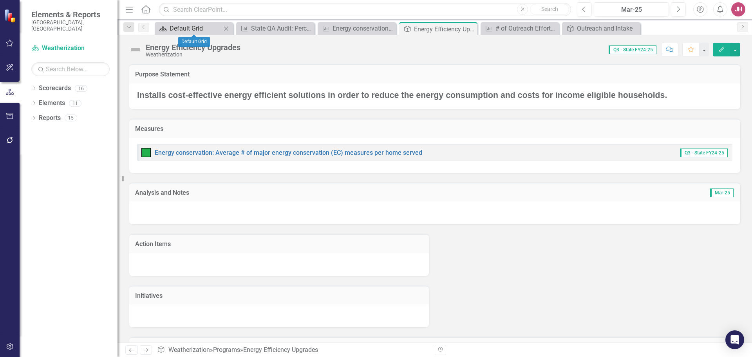
click at [189, 30] on div "Default Grid" at bounding box center [196, 28] width 52 height 10
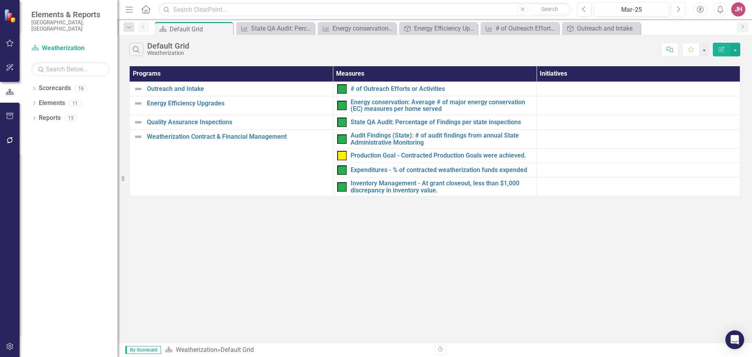
click at [680, 10] on button "Next" at bounding box center [678, 9] width 14 height 14
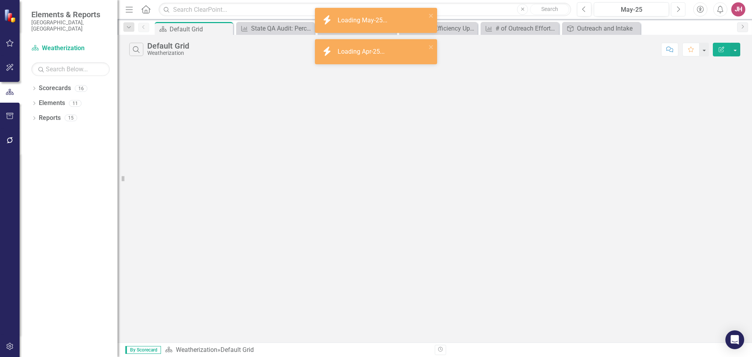
click at [680, 10] on button "Next" at bounding box center [678, 9] width 14 height 14
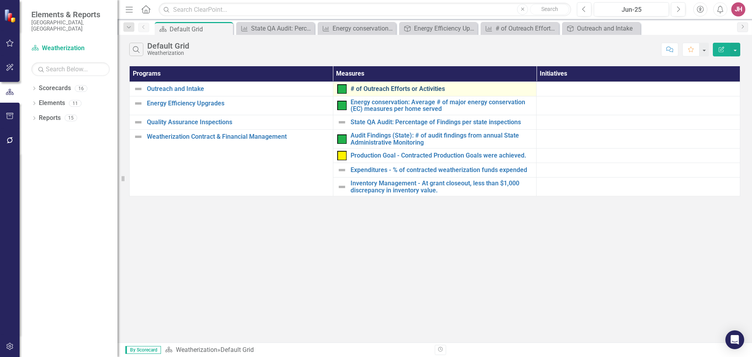
click at [393, 90] on link "# of Outreach Efforts or Activities" at bounding box center [441, 88] width 182 height 7
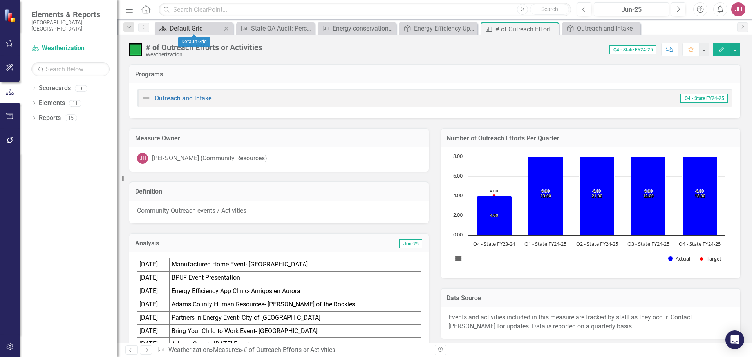
click at [190, 30] on div "Default Grid" at bounding box center [196, 28] width 52 height 10
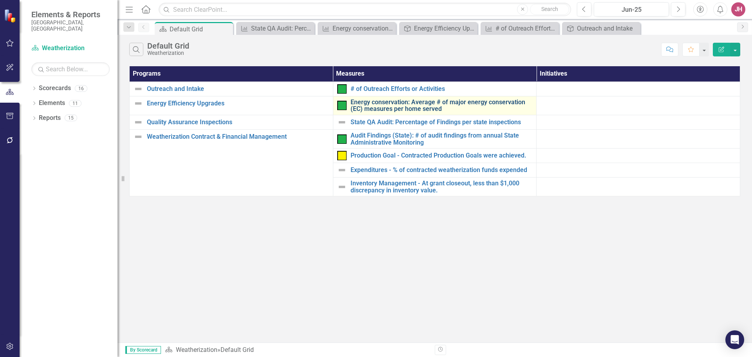
click at [413, 103] on link "Energy conservation: Average # of major energy conservation (EC) measures per h…" at bounding box center [441, 106] width 182 height 14
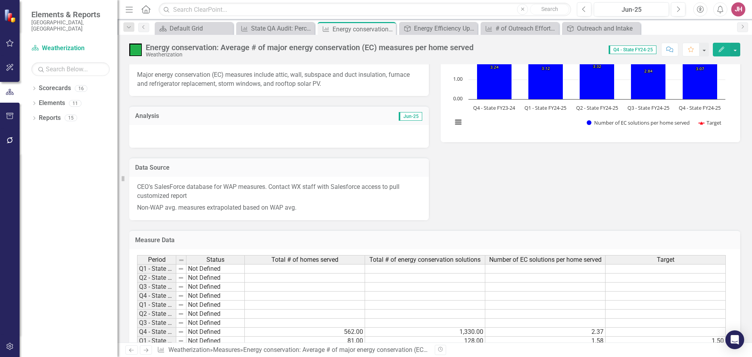
scroll to position [79, 0]
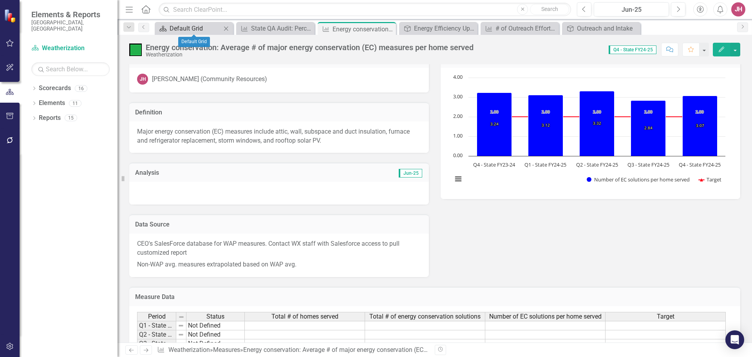
click at [189, 27] on div "Default Grid" at bounding box center [196, 28] width 52 height 10
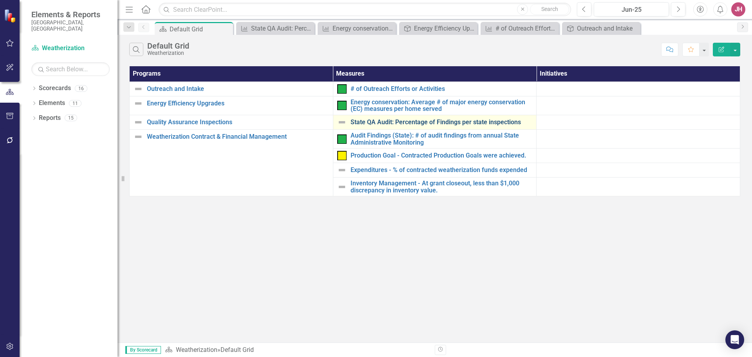
click at [429, 125] on link "State QA Audit: Percentage of Findings per state inspections" at bounding box center [441, 122] width 182 height 7
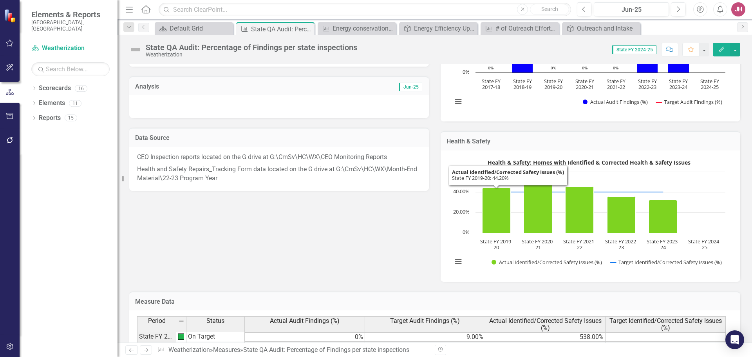
scroll to position [265, 0]
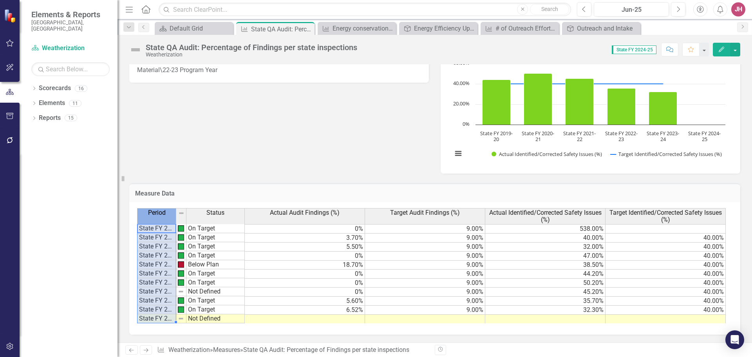
click at [176, 215] on th "Period" at bounding box center [156, 216] width 39 height 16
drag, startPoint x: 175, startPoint y: 214, endPoint x: 198, endPoint y: 216, distance: 22.8
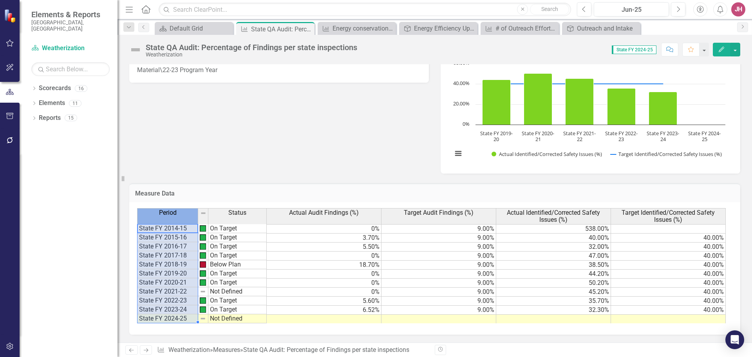
click at [241, 321] on td "Not Defined" at bounding box center [237, 318] width 58 height 9
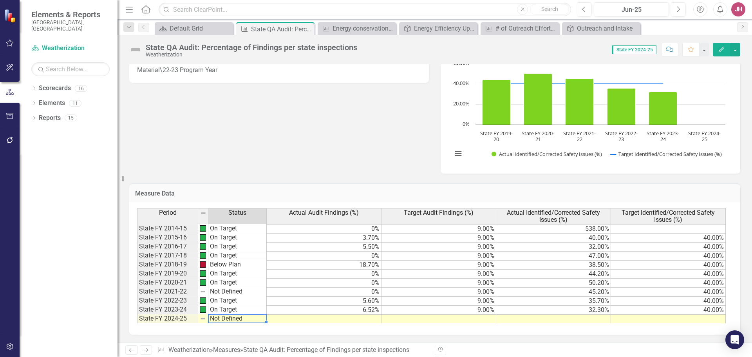
click at [241, 321] on td "Not Defined" at bounding box center [237, 318] width 58 height 9
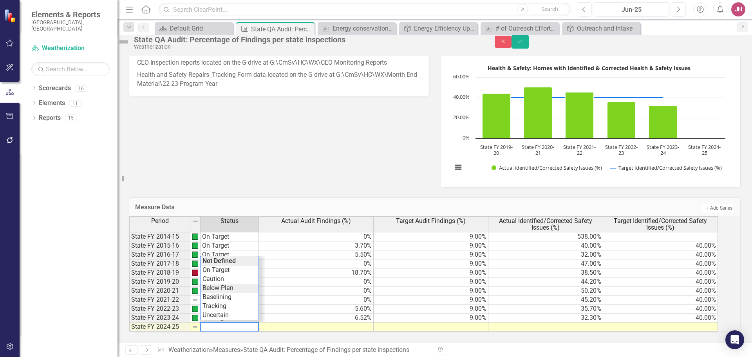
click at [244, 283] on div "Period Status Actual Audit Findings (%) Target Audit Findings (%) Actual Identi…" at bounding box center [423, 273] width 589 height 115
click at [244, 322] on td "Below Plan" at bounding box center [229, 326] width 58 height 9
click at [243, 274] on div "Period Status Actual Audit Findings (%) Target Audit Findings (%) Actual Identi…" at bounding box center [423, 273] width 589 height 115
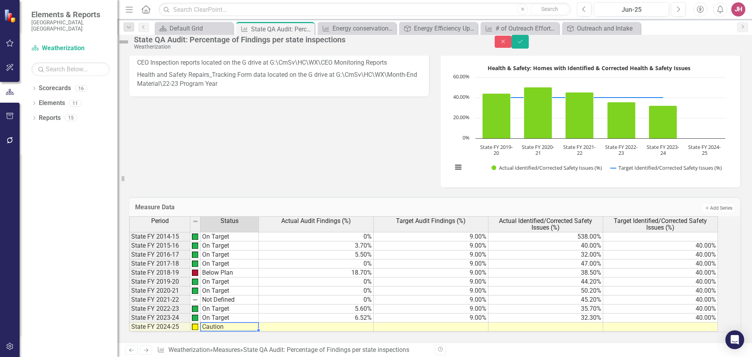
click at [374, 322] on td at bounding box center [316, 326] width 115 height 9
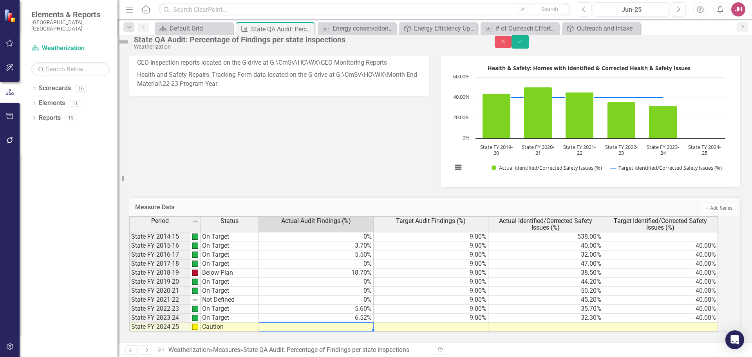
type textarea "2"
type textarea "10"
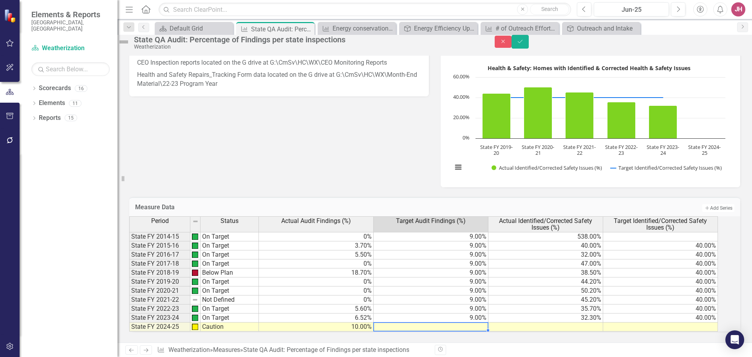
type textarea "9"
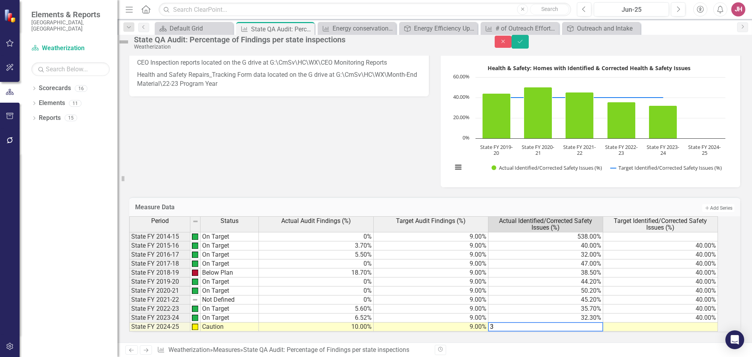
type textarea "38"
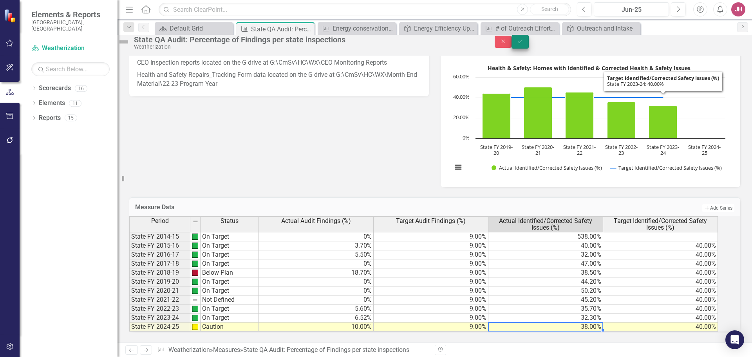
type textarea "38"
click at [523, 44] on icon "Save" at bounding box center [519, 41] width 7 height 5
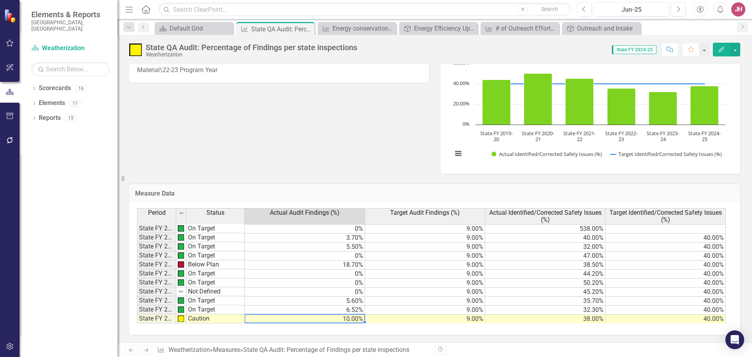
click at [352, 320] on td "10.00%" at bounding box center [305, 318] width 120 height 9
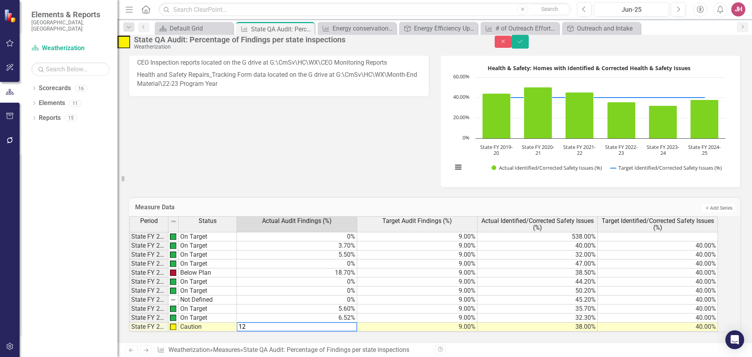
type textarea "12"
click at [347, 135] on div "Measure Owner [PERSON_NAME] [PERSON_NAME] (Community Resources) Definition Annu…" at bounding box center [434, 27] width 623 height 320
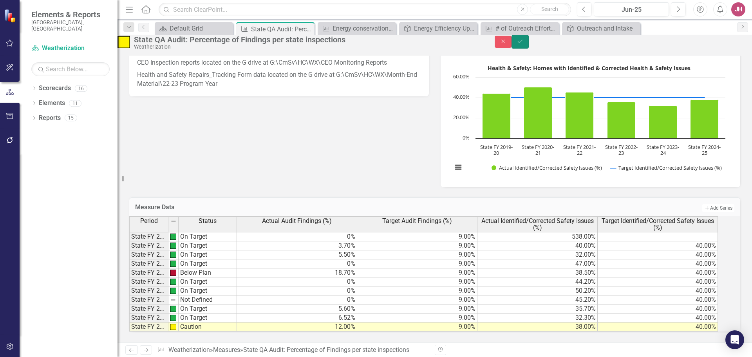
click at [523, 43] on icon "Save" at bounding box center [519, 41] width 7 height 5
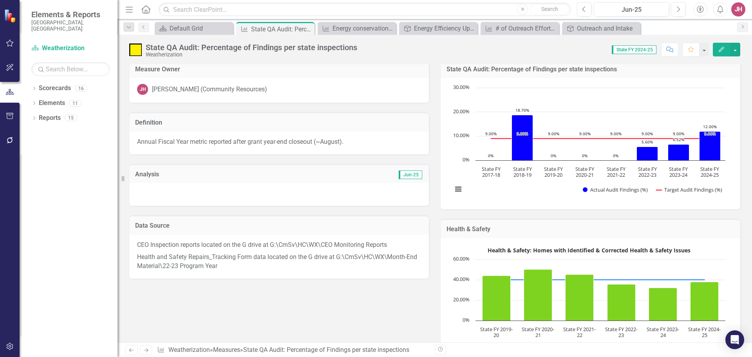
scroll to position [0, 0]
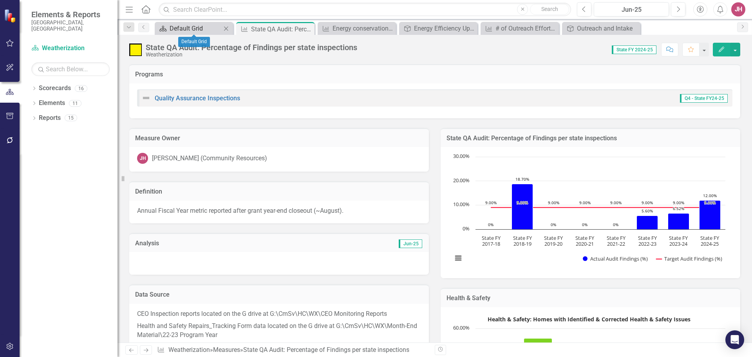
click at [199, 31] on div "Default Grid" at bounding box center [196, 28] width 52 height 10
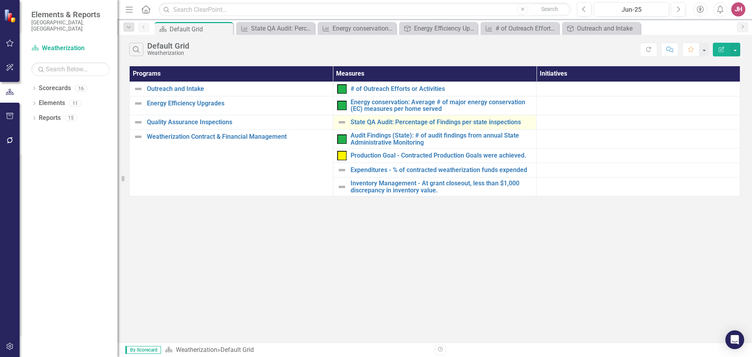
click at [444, 126] on div "State QA Audit: Percentage of Findings per state inspections" at bounding box center [434, 121] width 195 height 9
click at [343, 122] on img at bounding box center [341, 121] width 9 height 9
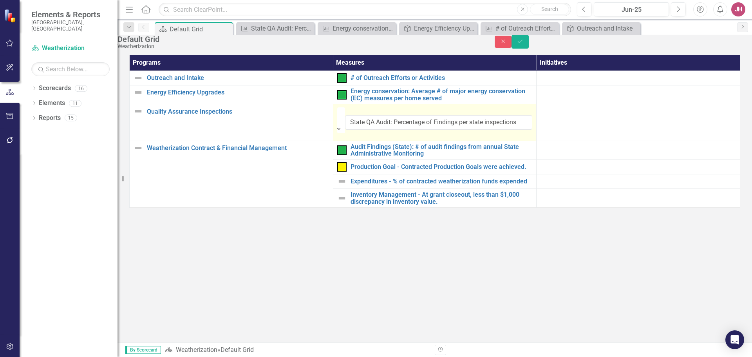
click at [341, 126] on icon "Expand" at bounding box center [339, 128] width 4 height 5
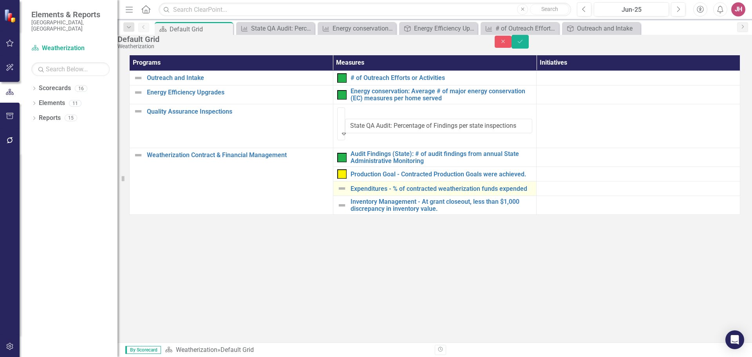
click at [391, 184] on div "Expenditures - % of contracted weatherization funds expended" at bounding box center [434, 188] width 195 height 9
click at [345, 184] on img at bounding box center [341, 188] width 9 height 9
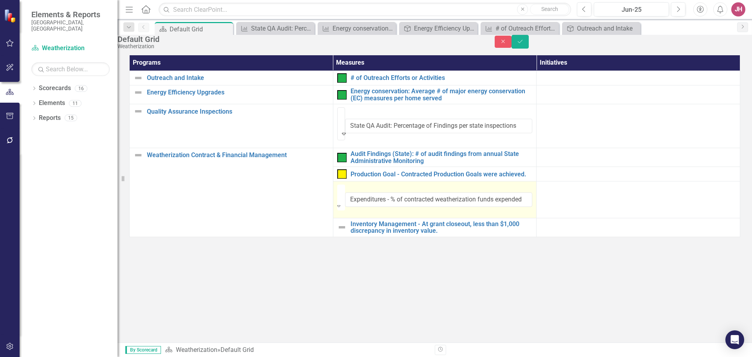
click at [341, 203] on icon "Expand" at bounding box center [339, 205] width 4 height 5
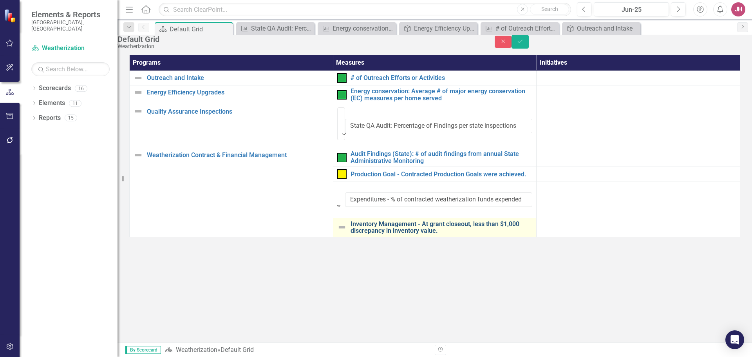
click at [390, 220] on link "Inventory Management - At grant closeout, less than $1,000 discrepancy in inven…" at bounding box center [441, 227] width 182 height 14
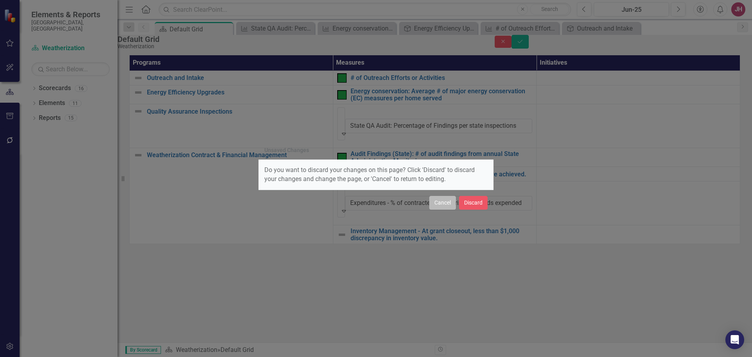
click at [445, 202] on button "Cancel" at bounding box center [442, 203] width 27 height 14
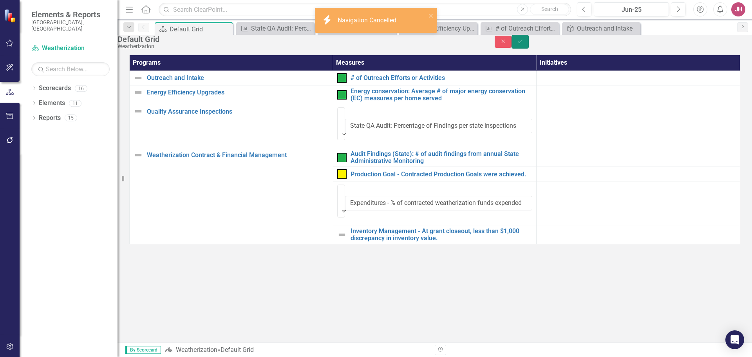
click at [523, 44] on icon "Save" at bounding box center [519, 41] width 7 height 5
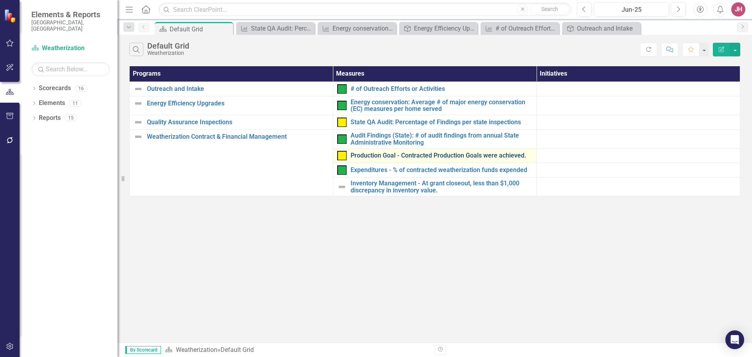
click at [419, 156] on link "Production Goal - Contracted Production Goals were achieved." at bounding box center [441, 155] width 182 height 7
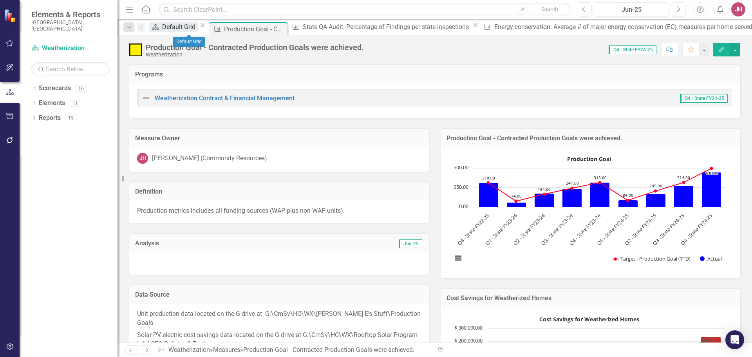
click at [175, 29] on div "Default Grid" at bounding box center [180, 27] width 36 height 10
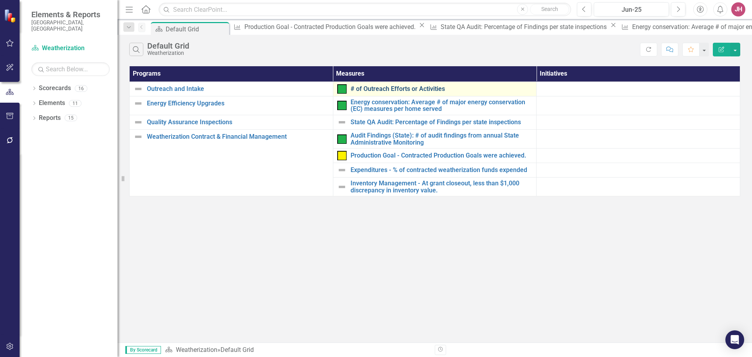
click at [393, 88] on link "# of Outreach Efforts or Activities" at bounding box center [441, 88] width 182 height 7
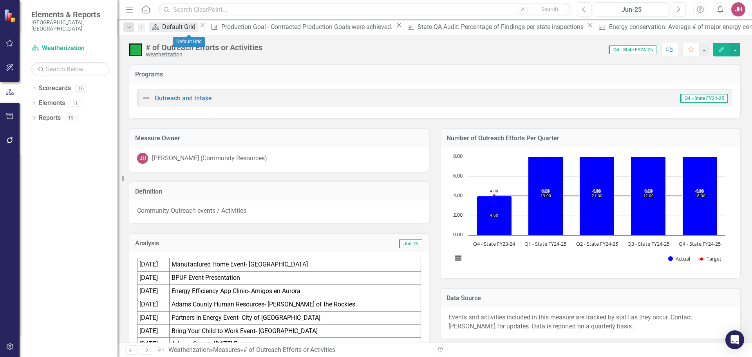
click at [186, 29] on div "Default Grid" at bounding box center [180, 27] width 36 height 10
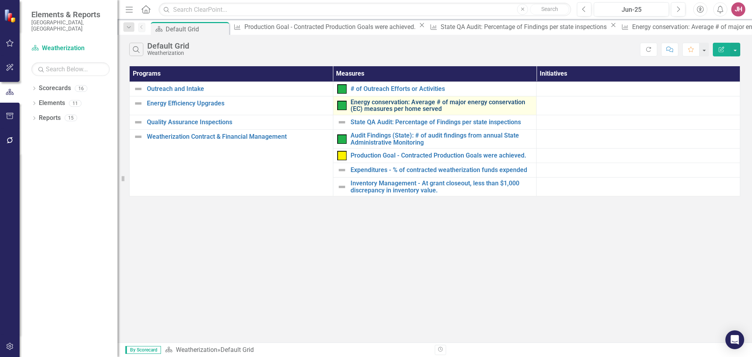
click at [412, 106] on link "Energy conservation: Average # of major energy conservation (EC) measures per h…" at bounding box center [441, 106] width 182 height 14
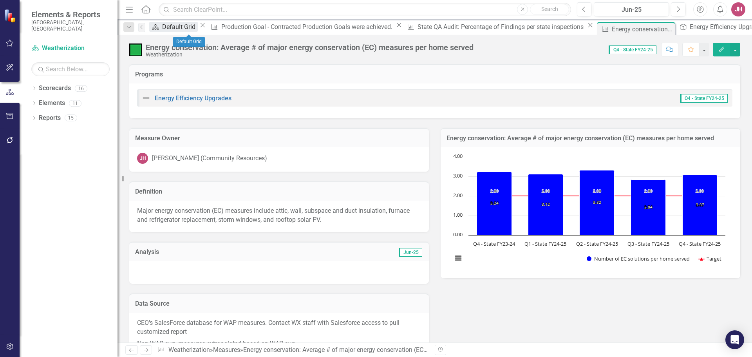
click at [188, 31] on div "Default Grid" at bounding box center [180, 27] width 36 height 10
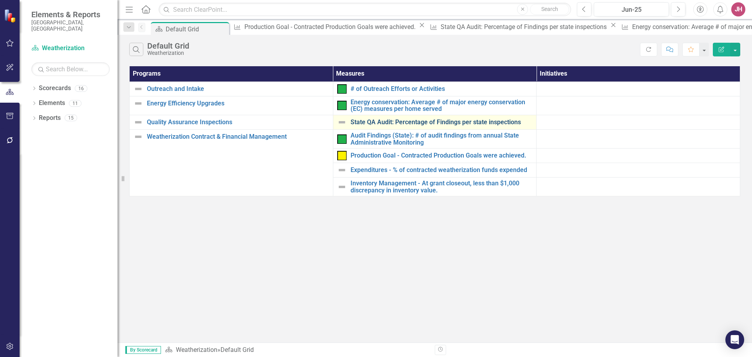
click at [415, 123] on link "State QA Audit: Percentage of Findings per state inspections" at bounding box center [441, 122] width 182 height 7
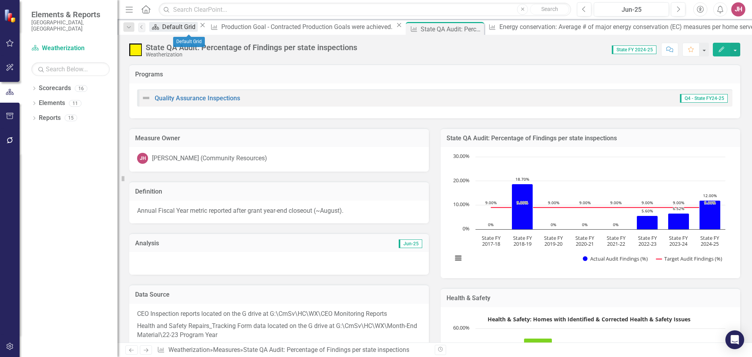
click at [190, 32] on div "Default Grid" at bounding box center [180, 27] width 36 height 10
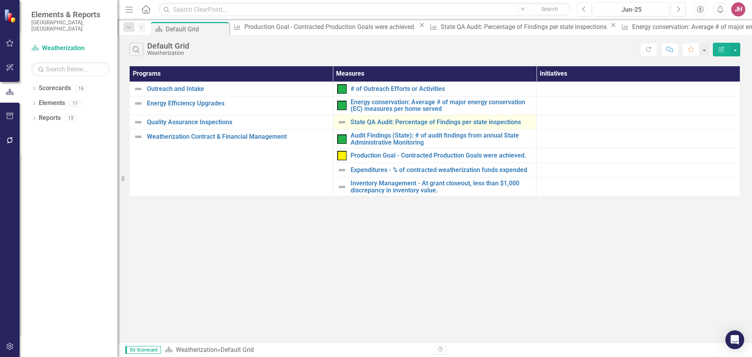
click at [344, 123] on img at bounding box center [341, 121] width 9 height 9
click at [343, 123] on img at bounding box center [341, 121] width 9 height 9
click at [392, 121] on link "State QA Audit: Percentage of Findings per state inspections" at bounding box center [441, 122] width 182 height 7
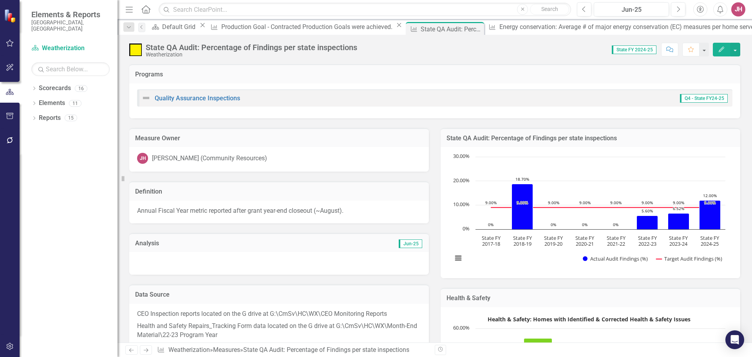
click at [148, 97] on img at bounding box center [145, 97] width 9 height 9
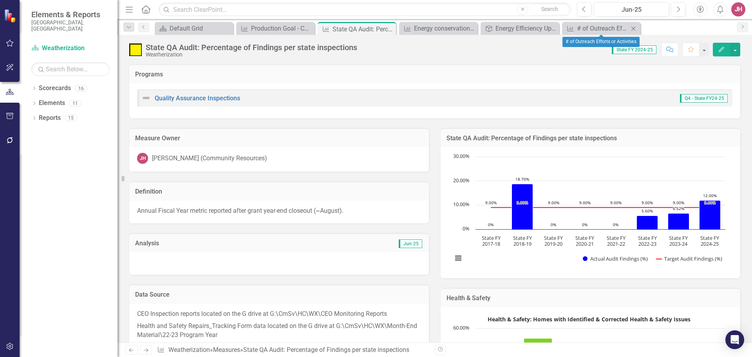
click at [635, 26] on icon "Close" at bounding box center [633, 28] width 8 height 6
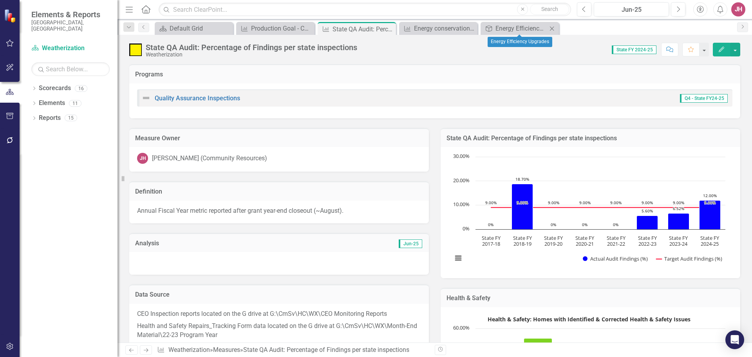
click at [552, 27] on icon "Close" at bounding box center [552, 28] width 8 height 6
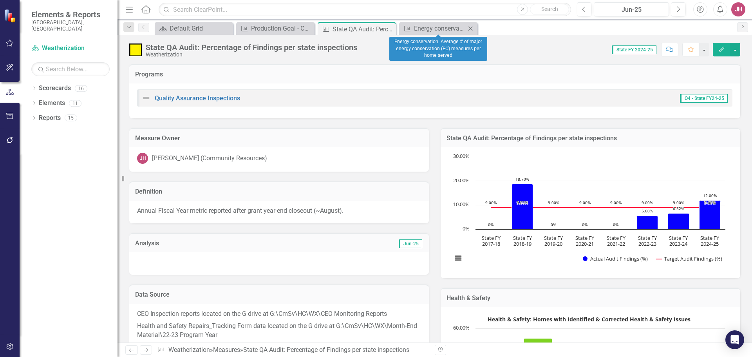
click at [470, 25] on icon "Close" at bounding box center [470, 28] width 8 height 6
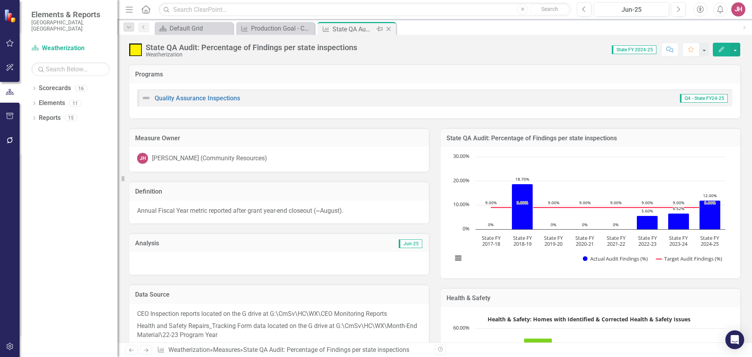
click at [391, 26] on icon "Close" at bounding box center [388, 29] width 8 height 6
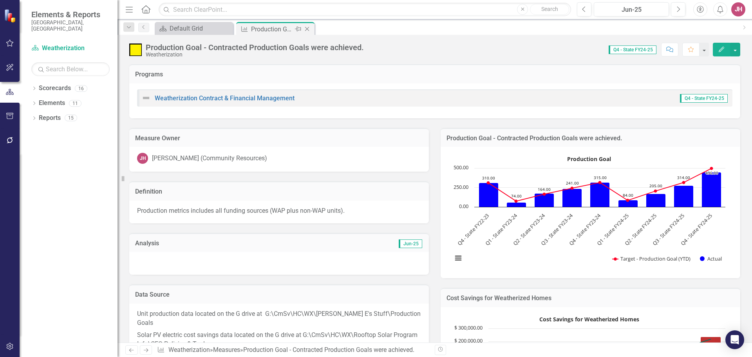
click at [310, 28] on icon "Close" at bounding box center [307, 29] width 8 height 6
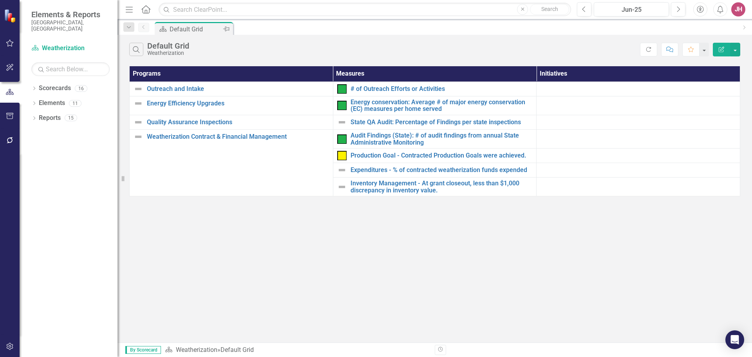
click at [203, 26] on div "Default Grid" at bounding box center [196, 29] width 52 height 10
click at [452, 122] on link "State QA Audit: Percentage of Findings per state inspections" at bounding box center [441, 122] width 182 height 7
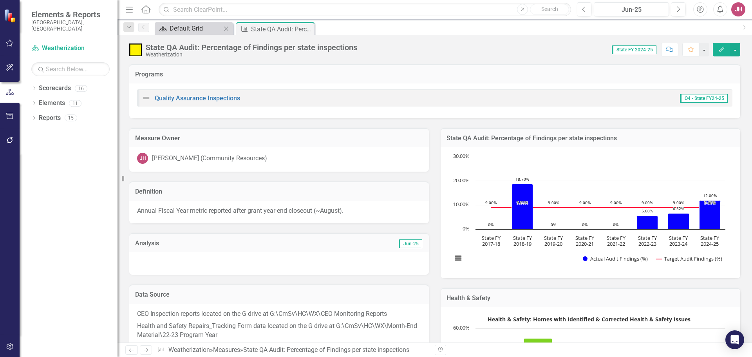
click at [194, 30] on div "Default Grid" at bounding box center [196, 28] width 52 height 10
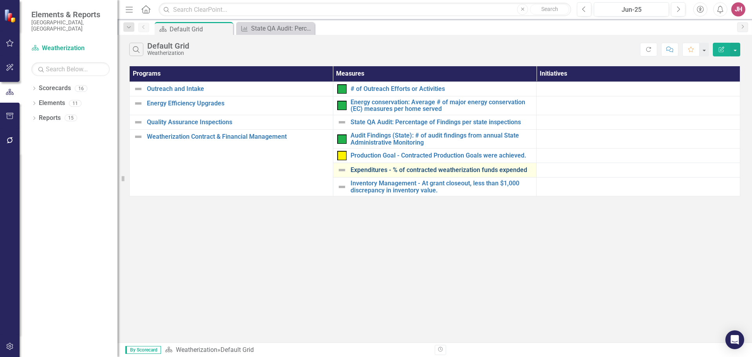
click at [409, 172] on link "Expenditures - % of contracted weatherization funds expended" at bounding box center [441, 169] width 182 height 7
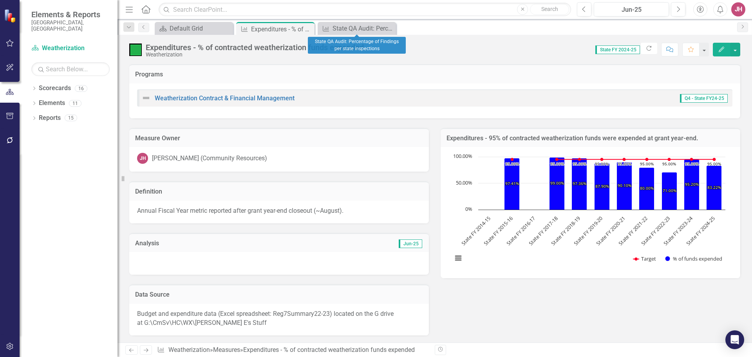
drag, startPoint x: 390, startPoint y: 28, endPoint x: 377, endPoint y: 27, distance: 13.7
click at [0, 0] on icon "Close" at bounding box center [0, 0] width 0 height 0
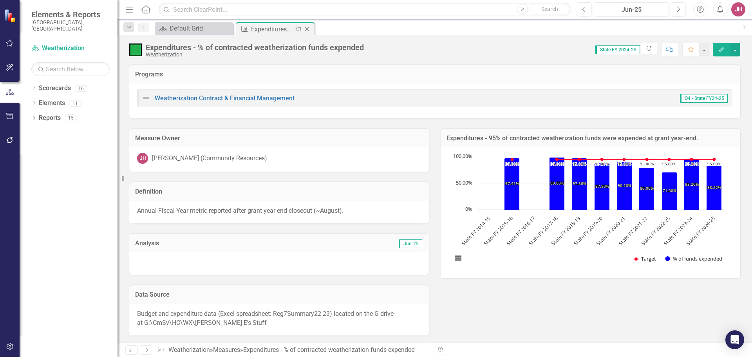
click at [310, 30] on icon "Close" at bounding box center [307, 29] width 8 height 6
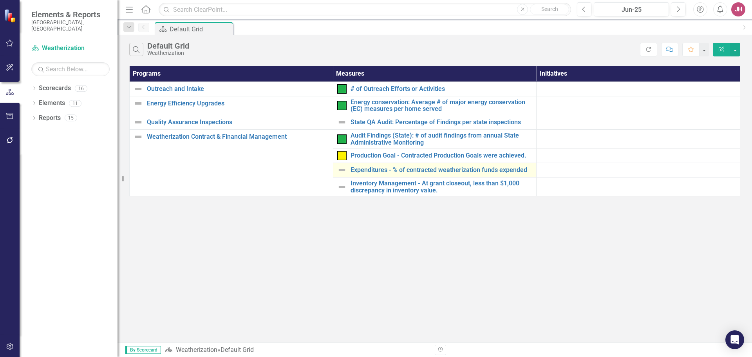
click at [342, 171] on img at bounding box center [341, 169] width 9 height 9
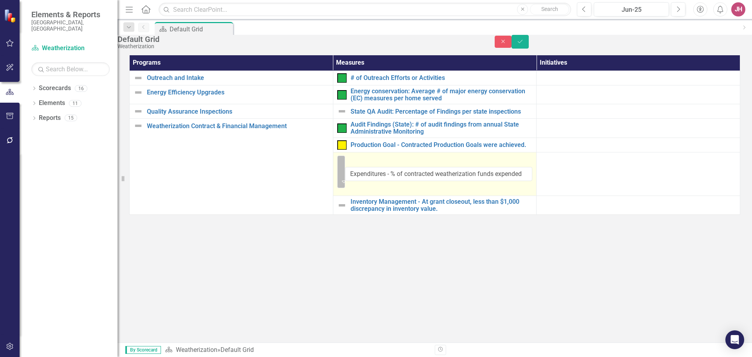
click at [346, 178] on icon "Expand" at bounding box center [344, 181] width 4 height 6
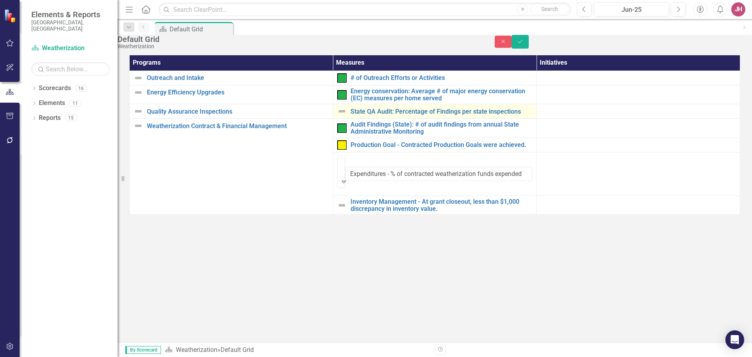
click at [341, 116] on img at bounding box center [341, 110] width 9 height 9
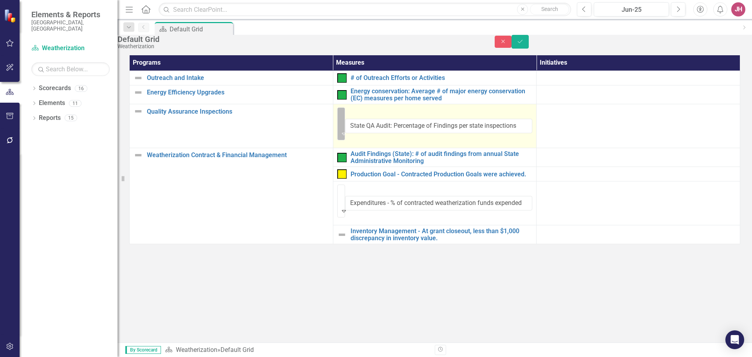
click at [346, 133] on icon at bounding box center [344, 134] width 4 height 2
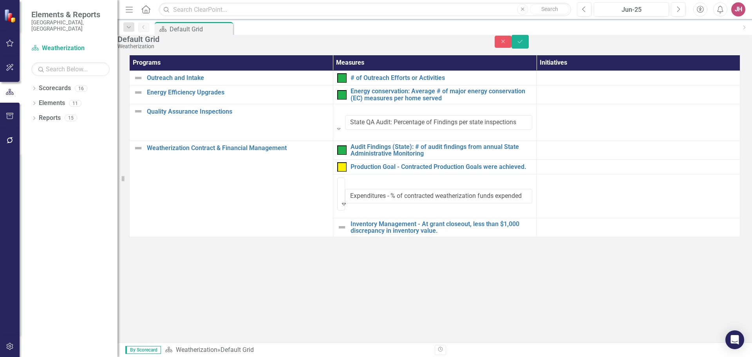
click at [529, 47] on button "Save" at bounding box center [519, 42] width 17 height 14
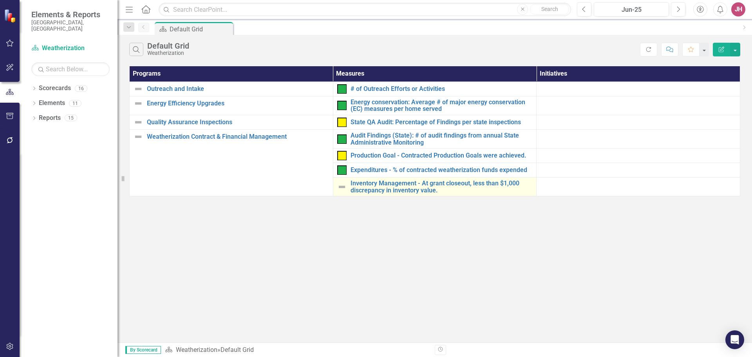
click at [340, 187] on img at bounding box center [341, 186] width 9 height 9
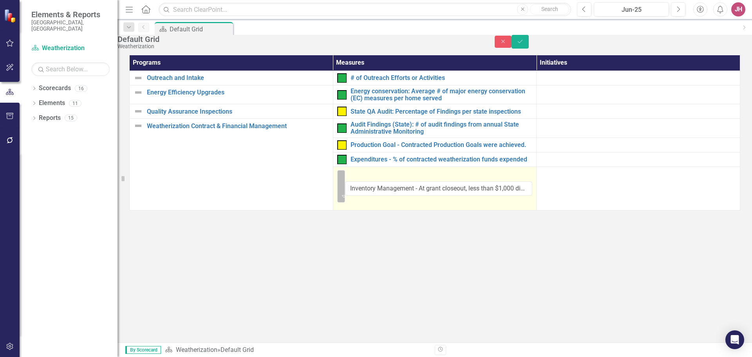
click at [346, 193] on icon "Expand" at bounding box center [344, 196] width 4 height 6
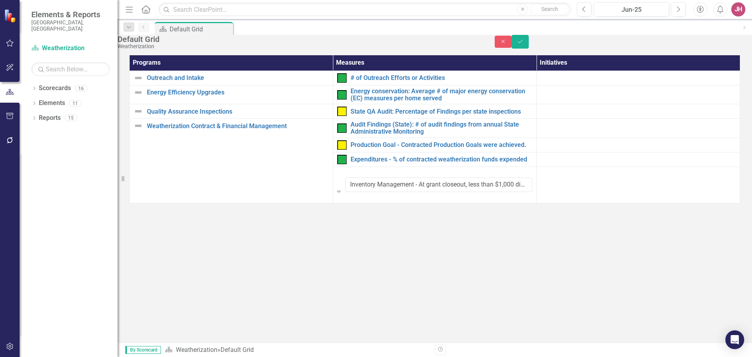
click at [529, 47] on button "Save" at bounding box center [519, 42] width 17 height 14
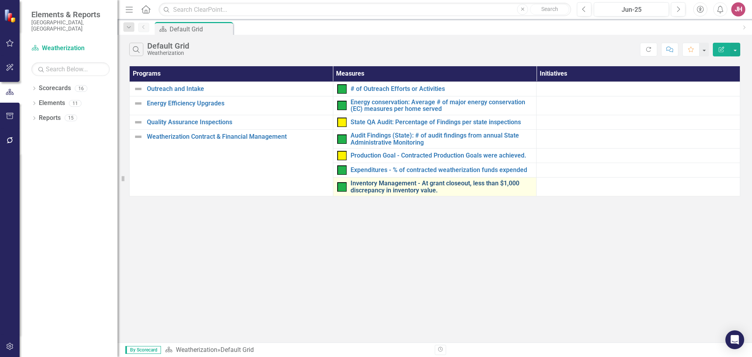
click at [430, 189] on link "Inventory Management - At grant closeout, less than $1,000 discrepancy in inven…" at bounding box center [441, 187] width 182 height 14
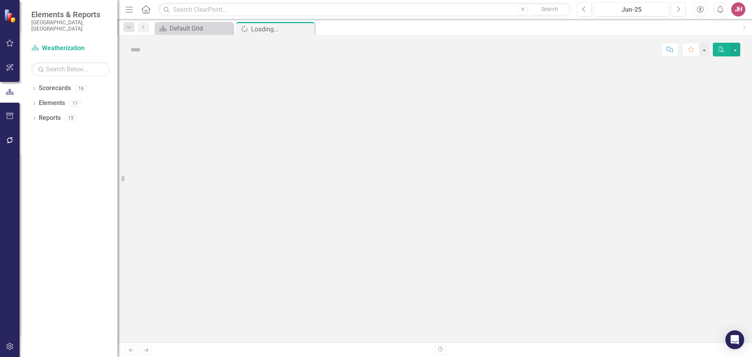
click at [430, 189] on div at bounding box center [434, 203] width 634 height 278
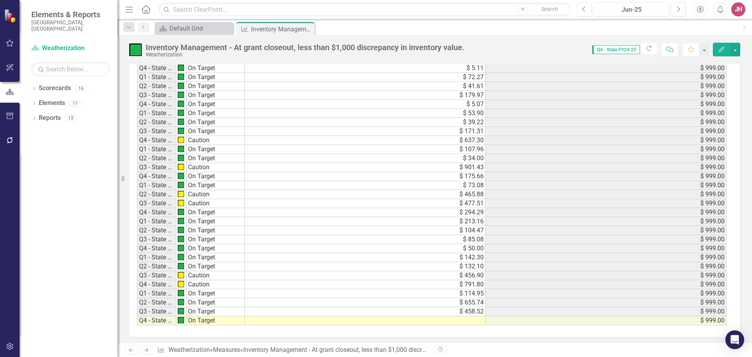
scroll to position [480, 0]
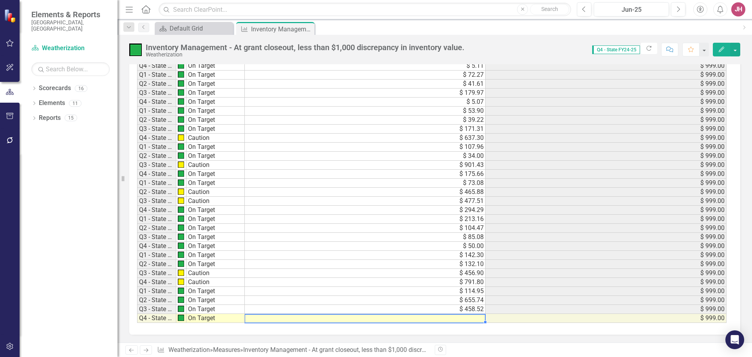
click at [478, 320] on td at bounding box center [365, 318] width 241 height 9
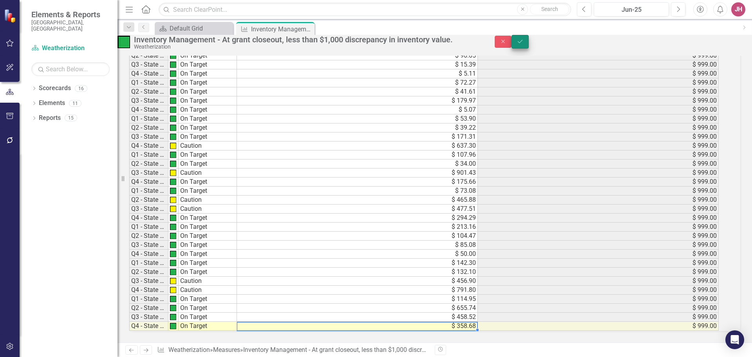
type textarea "358.68"
click at [529, 47] on button "Save" at bounding box center [519, 42] width 17 height 14
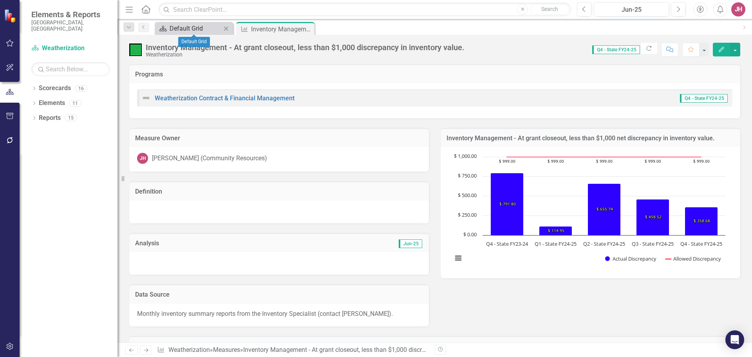
click at [195, 31] on div "Default Grid" at bounding box center [196, 28] width 52 height 10
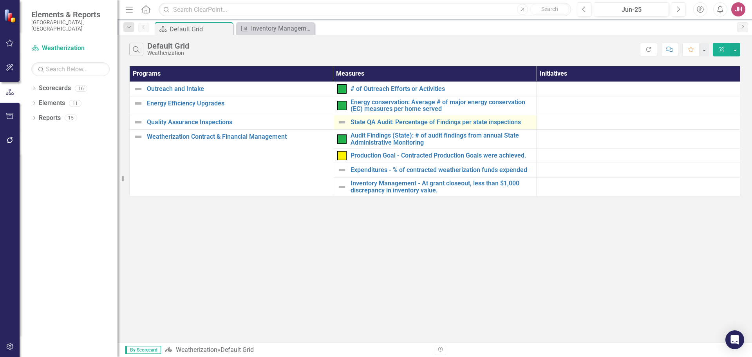
click at [345, 121] on img at bounding box center [341, 121] width 9 height 9
click at [342, 123] on img at bounding box center [341, 121] width 9 height 9
click at [341, 123] on img at bounding box center [341, 121] width 9 height 9
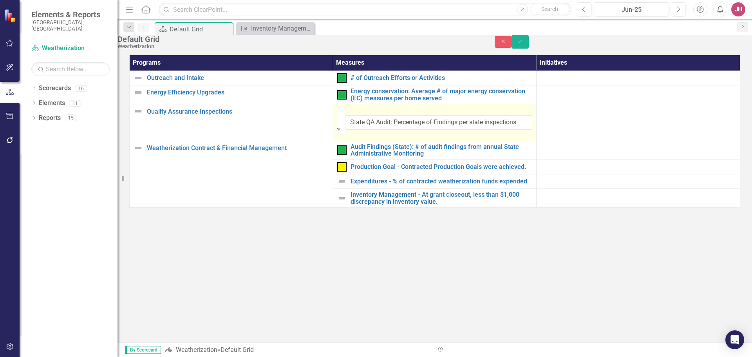
click at [341, 126] on icon "Expand" at bounding box center [339, 128] width 4 height 5
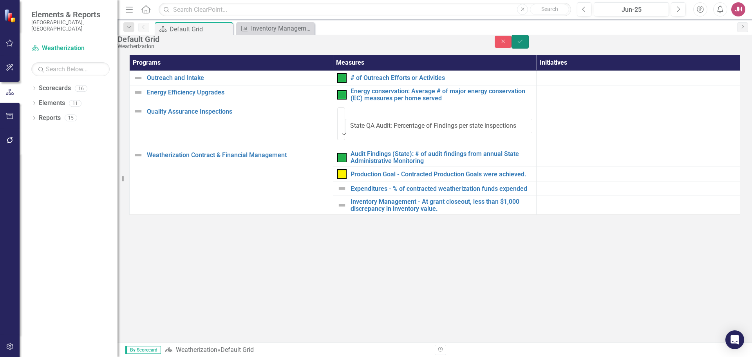
click at [523, 44] on icon "Save" at bounding box center [519, 41] width 7 height 5
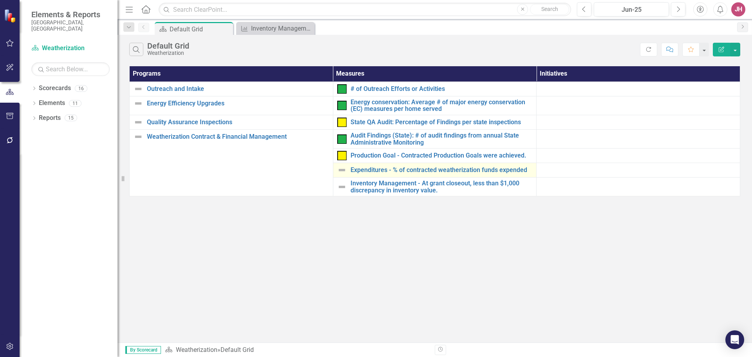
click at [342, 171] on img at bounding box center [341, 169] width 9 height 9
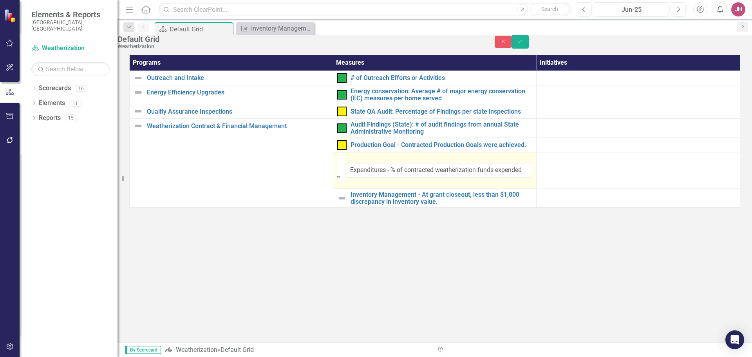
click at [341, 174] on icon "Expand" at bounding box center [339, 176] width 4 height 5
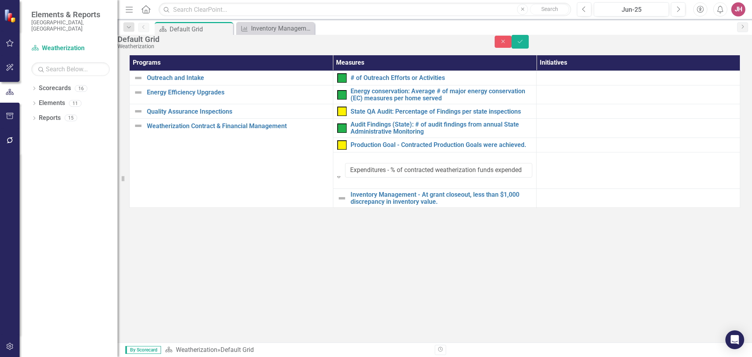
click at [529, 42] on button "Save" at bounding box center [519, 42] width 17 height 14
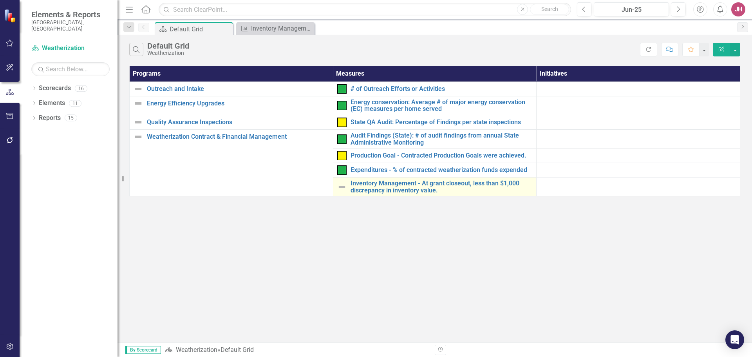
click at [345, 189] on img at bounding box center [341, 186] width 9 height 9
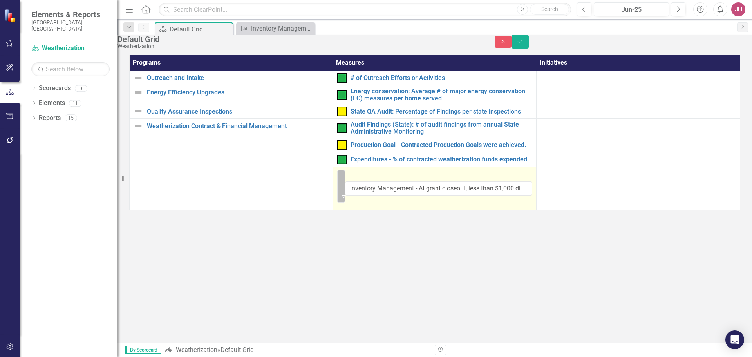
click at [346, 193] on icon "Expand" at bounding box center [344, 196] width 4 height 6
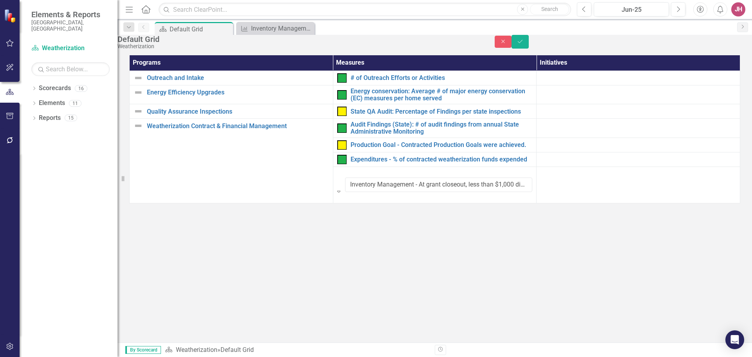
click at [529, 46] on button "Save" at bounding box center [519, 42] width 17 height 14
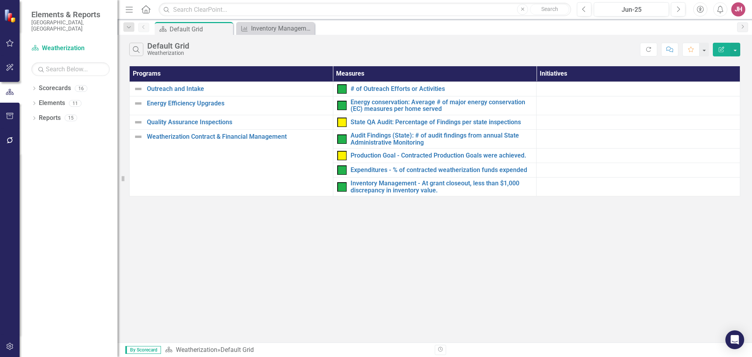
click at [490, 270] on div "Search Default Grid Weatherization Refresh Comment Favorite Edit Report Program…" at bounding box center [434, 188] width 634 height 307
